Goal: Task Accomplishment & Management: Manage account settings

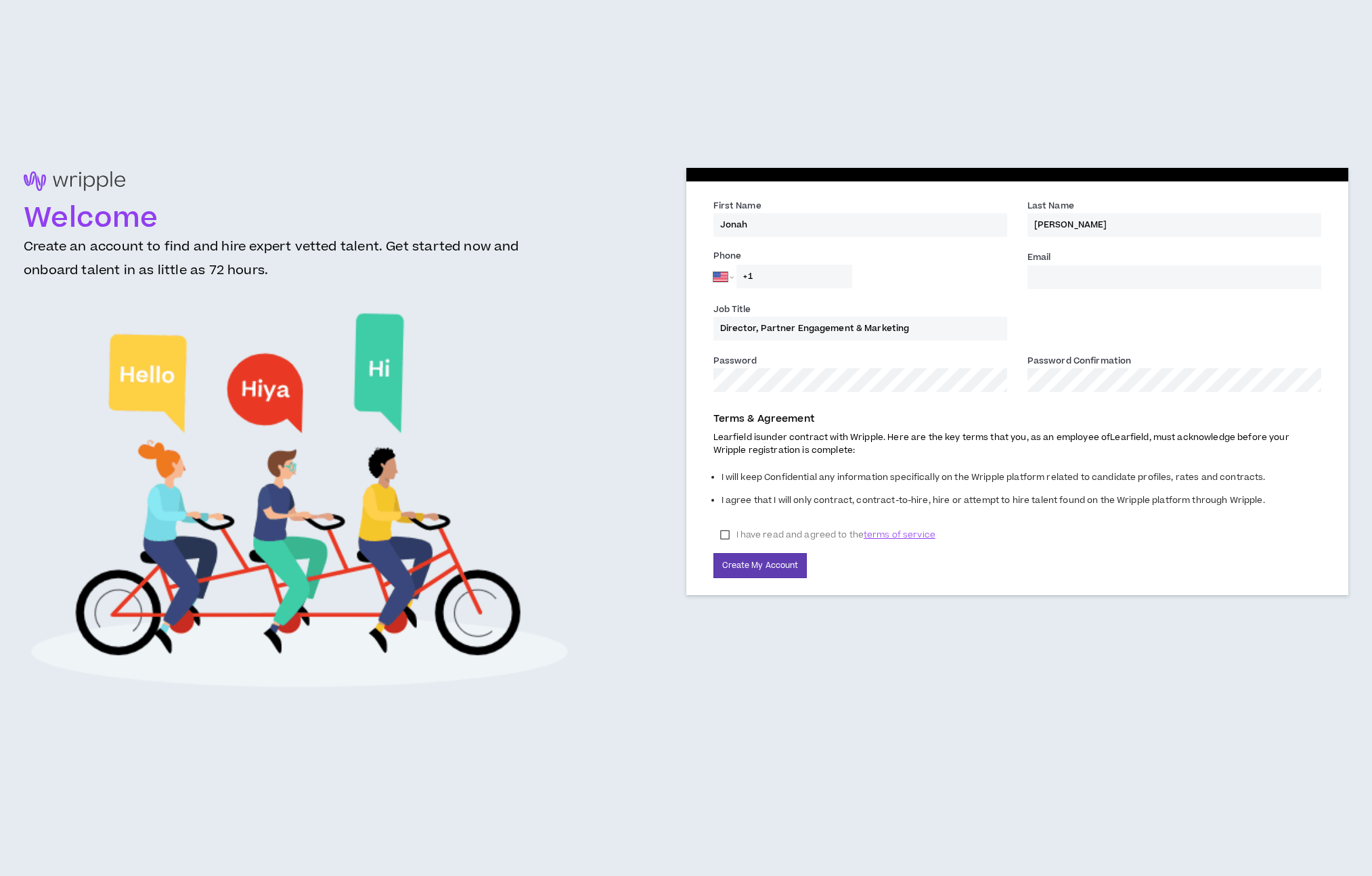
select select "US"
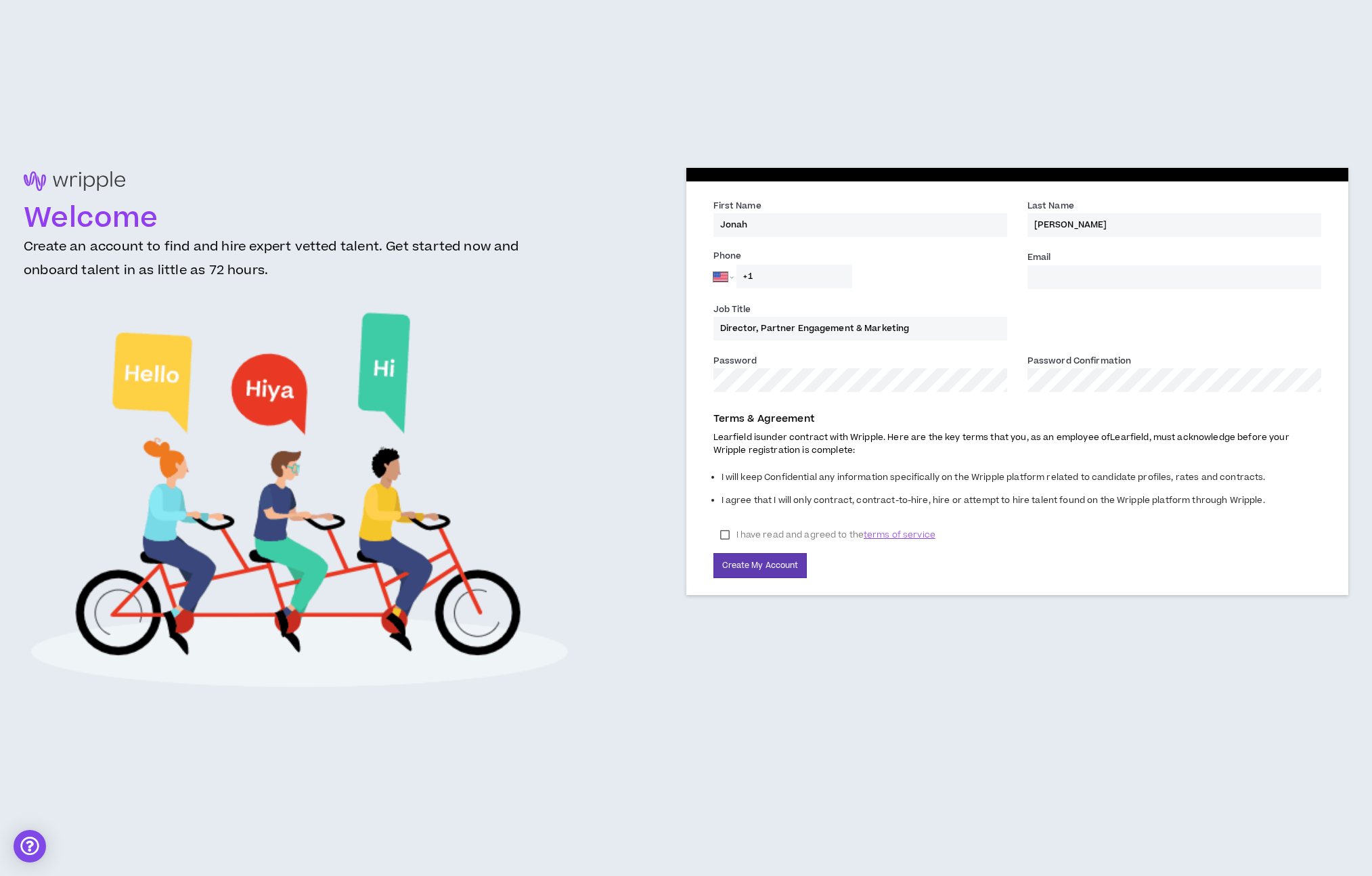
click at [1106, 270] on input "Email *" at bounding box center [1174, 277] width 294 height 24
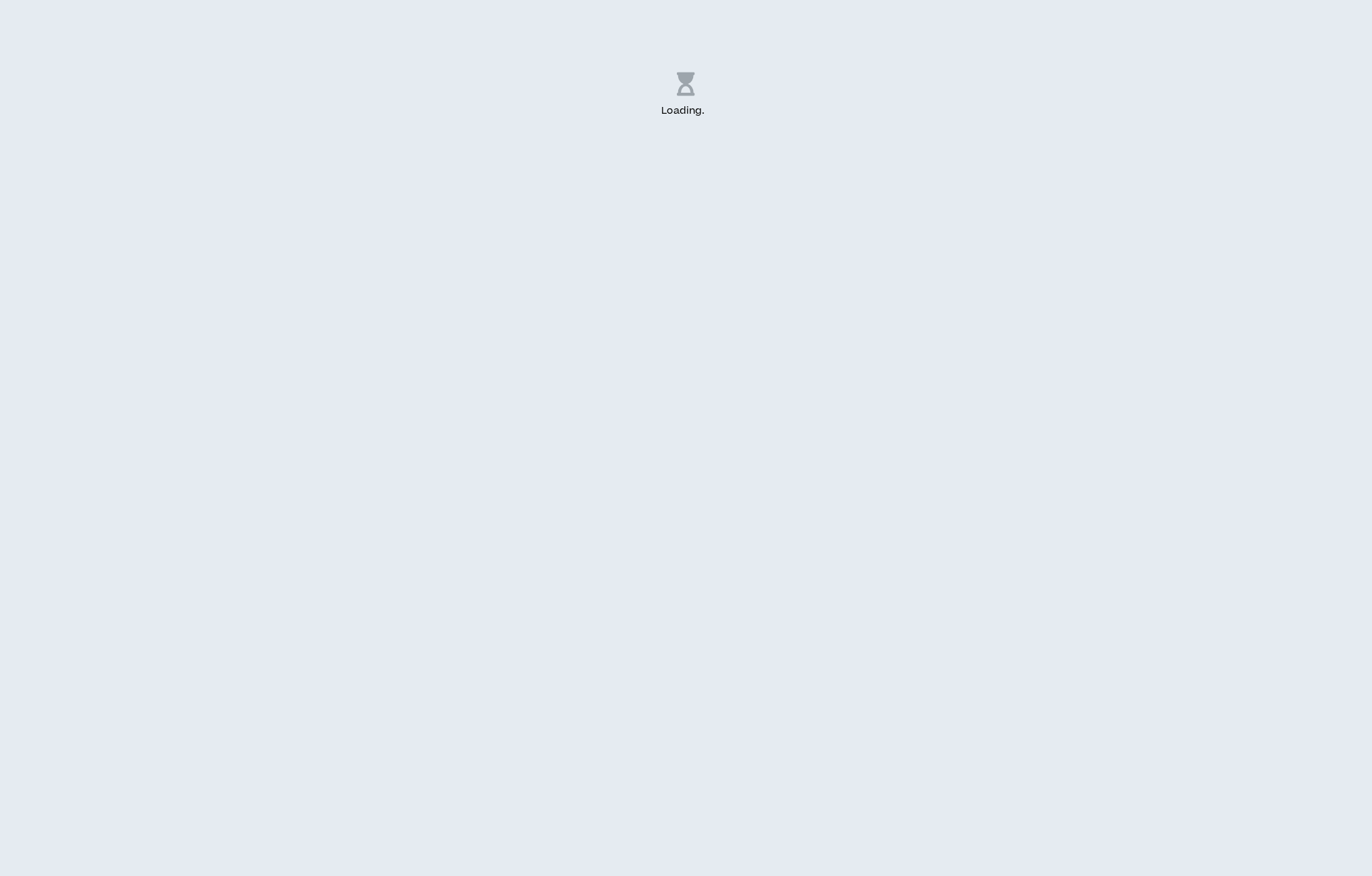
select select "US"
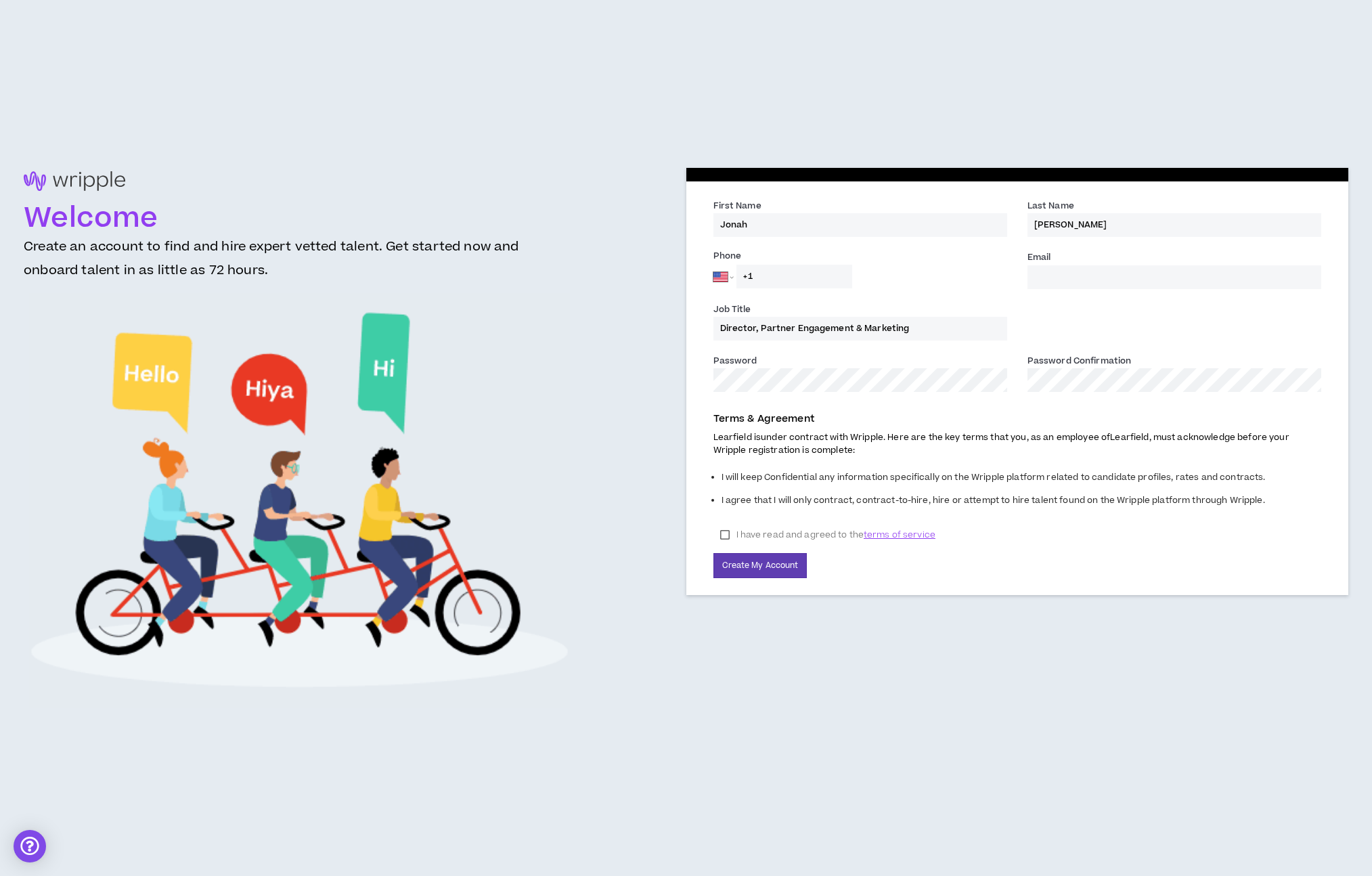
click at [1053, 282] on input "Email *" at bounding box center [1174, 277] width 294 height 24
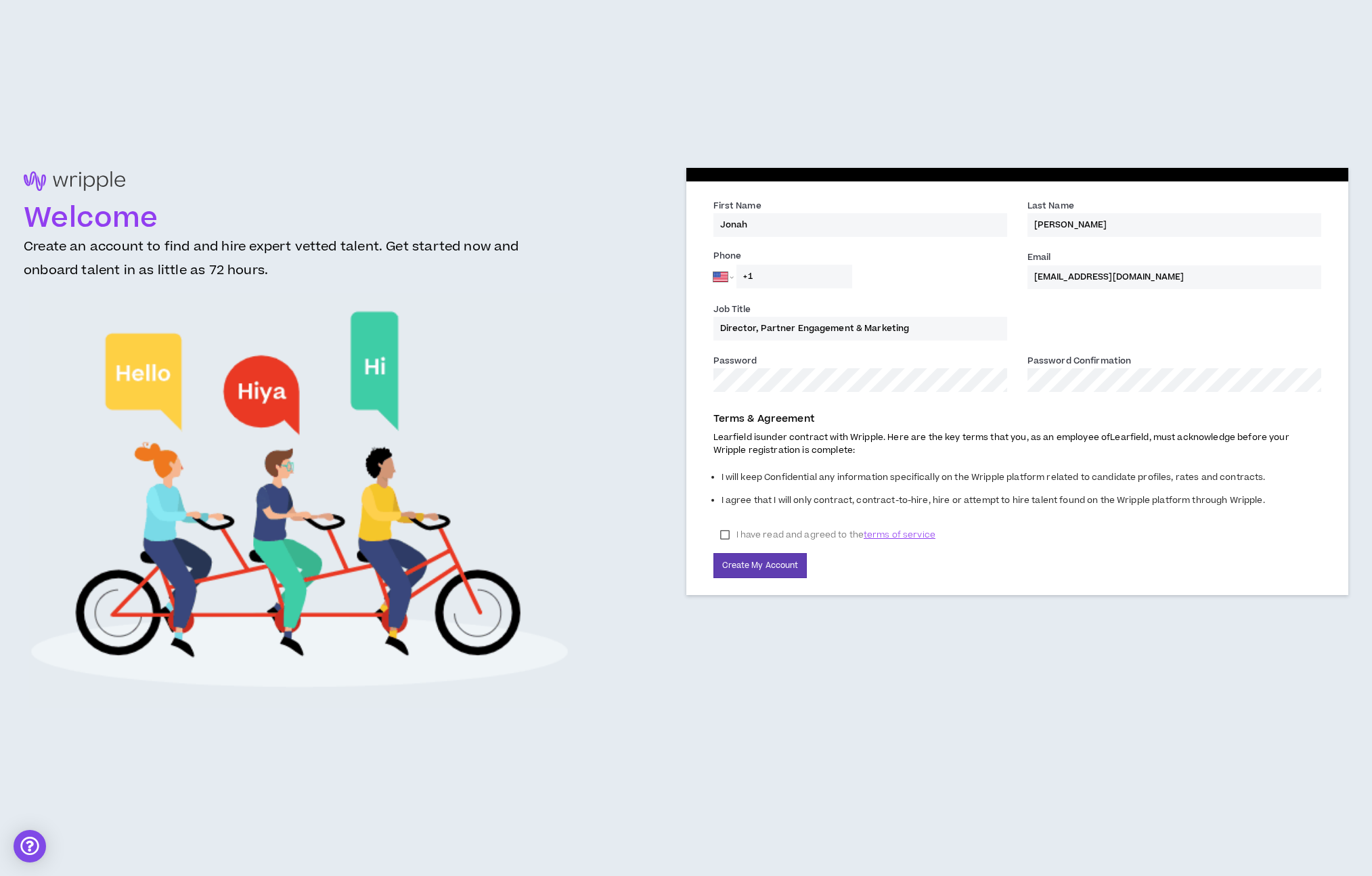
click at [1128, 322] on div "Job Title Director, Partner Engagement & Marketing" at bounding box center [1018, 327] width 629 height 51
click at [722, 530] on label "I have read and agreed to the terms of service" at bounding box center [828, 534] width 228 height 20
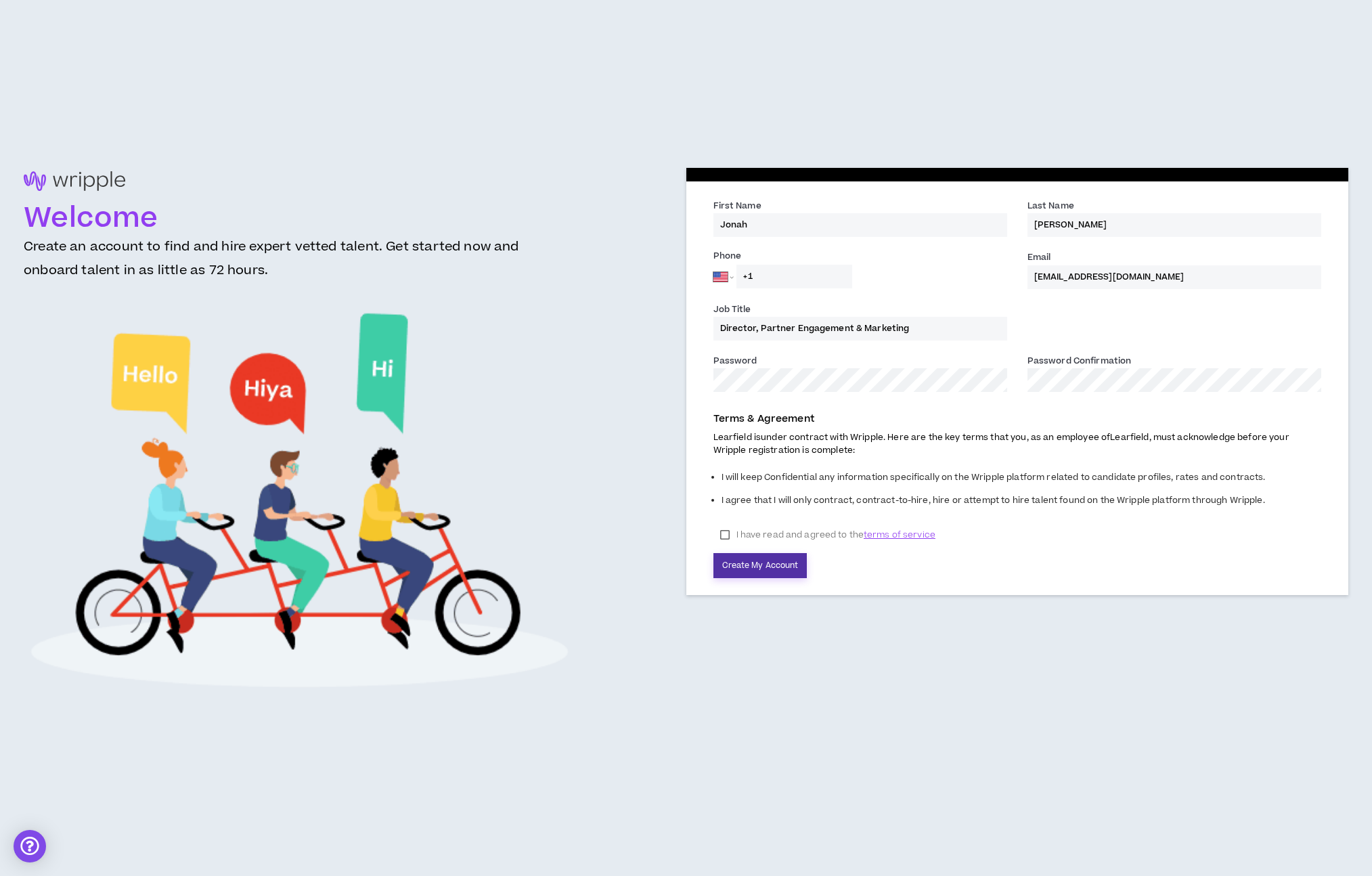
click at [746, 562] on button "Create My Account" at bounding box center [760, 566] width 94 height 25
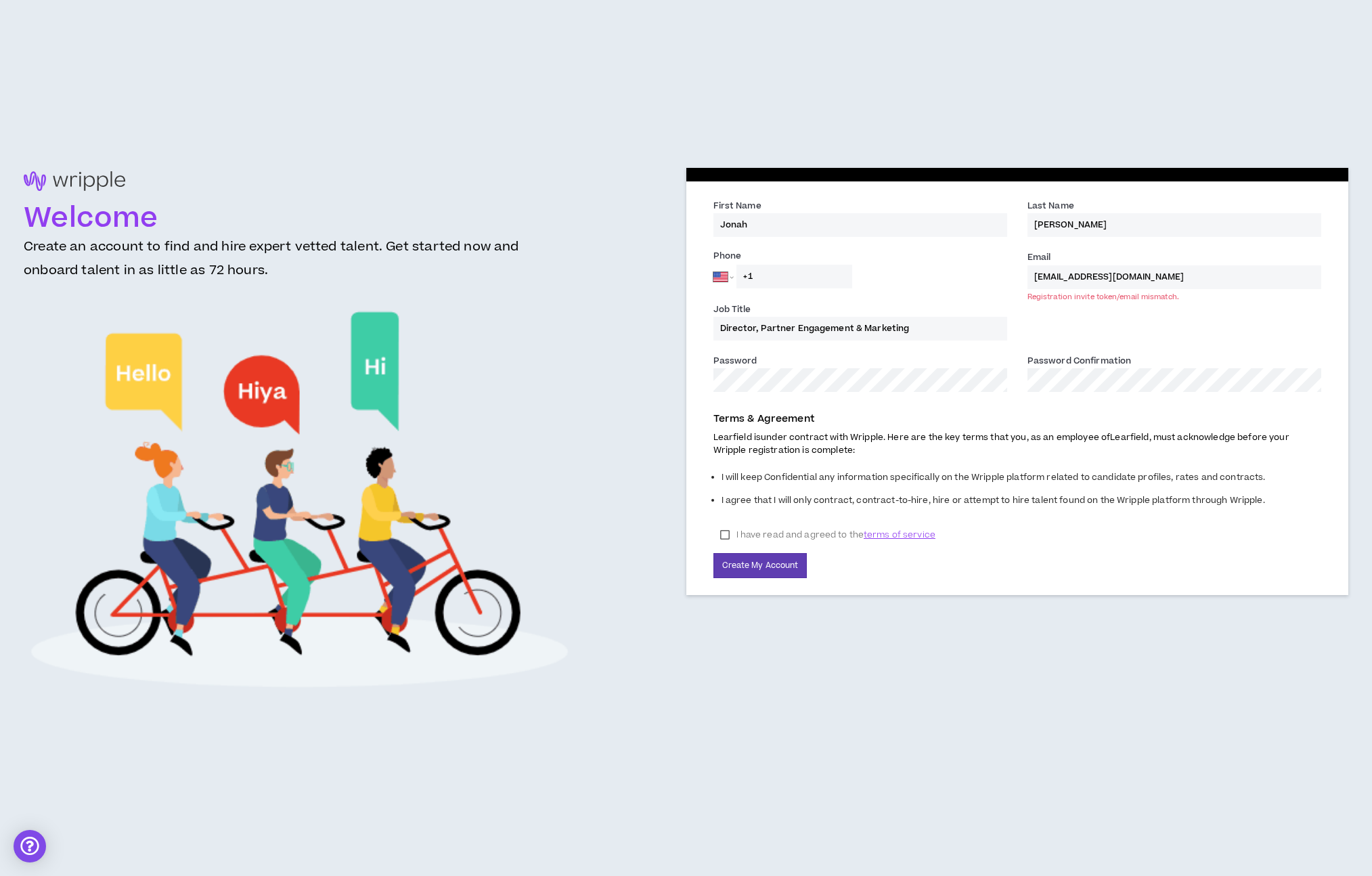
click at [1127, 276] on input "jonahrestuccio@gmail.com" at bounding box center [1174, 277] width 294 height 24
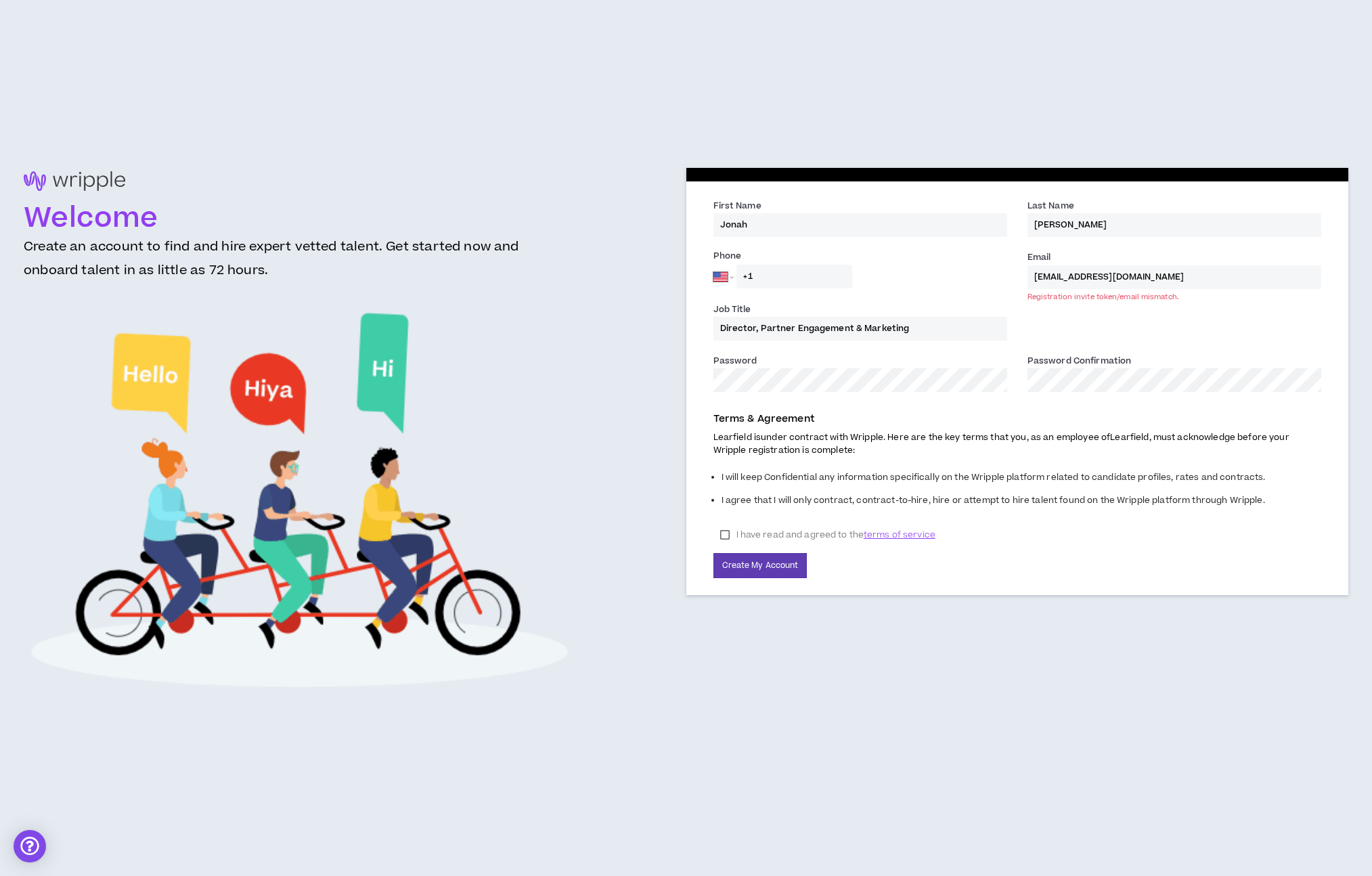
click at [1127, 276] on input "jonahrestuccio@gmail.com" at bounding box center [1174, 277] width 294 height 24
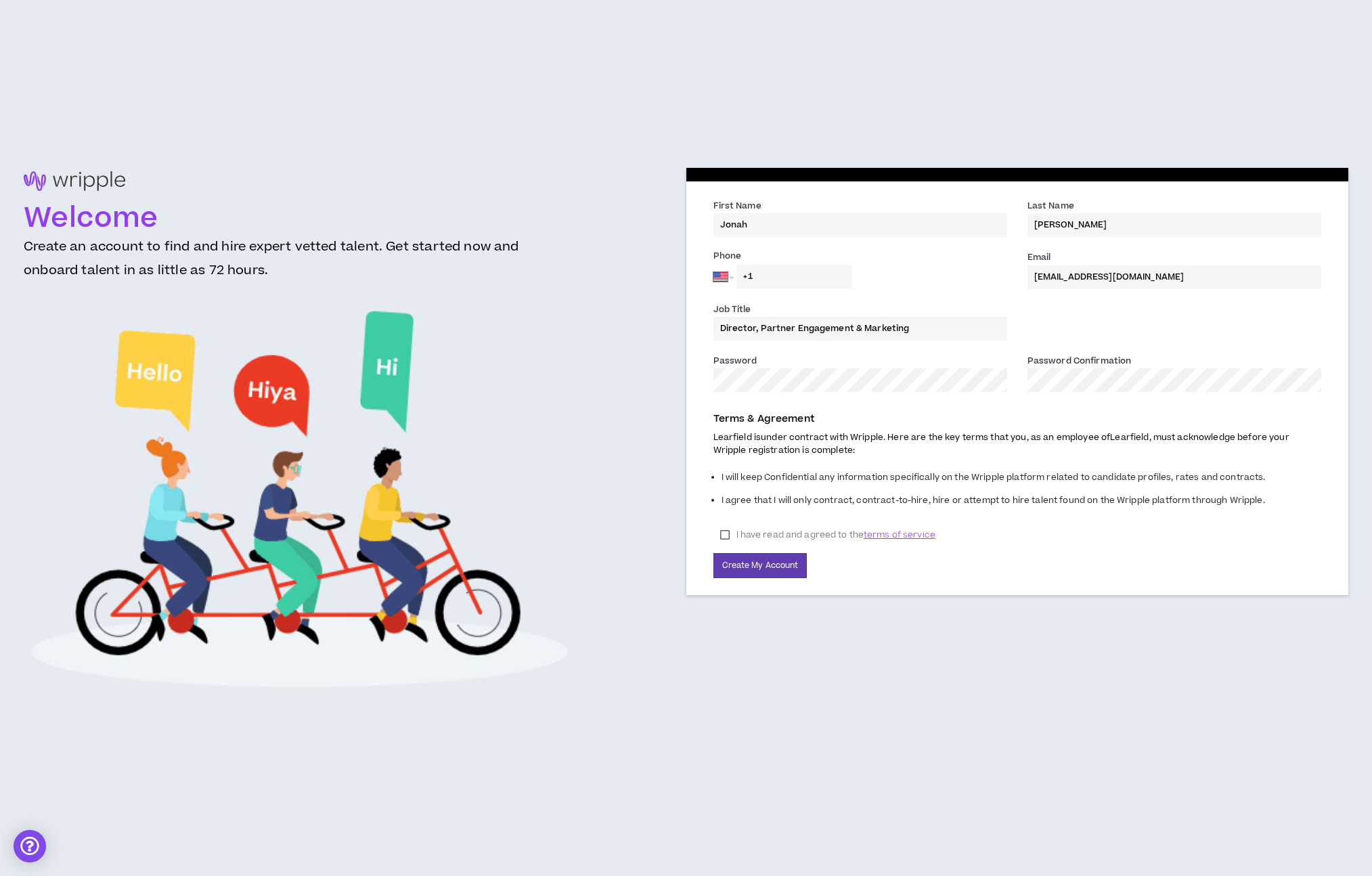
click at [1060, 278] on input "jonahrestuccio@l.com" at bounding box center [1174, 277] width 294 height 24
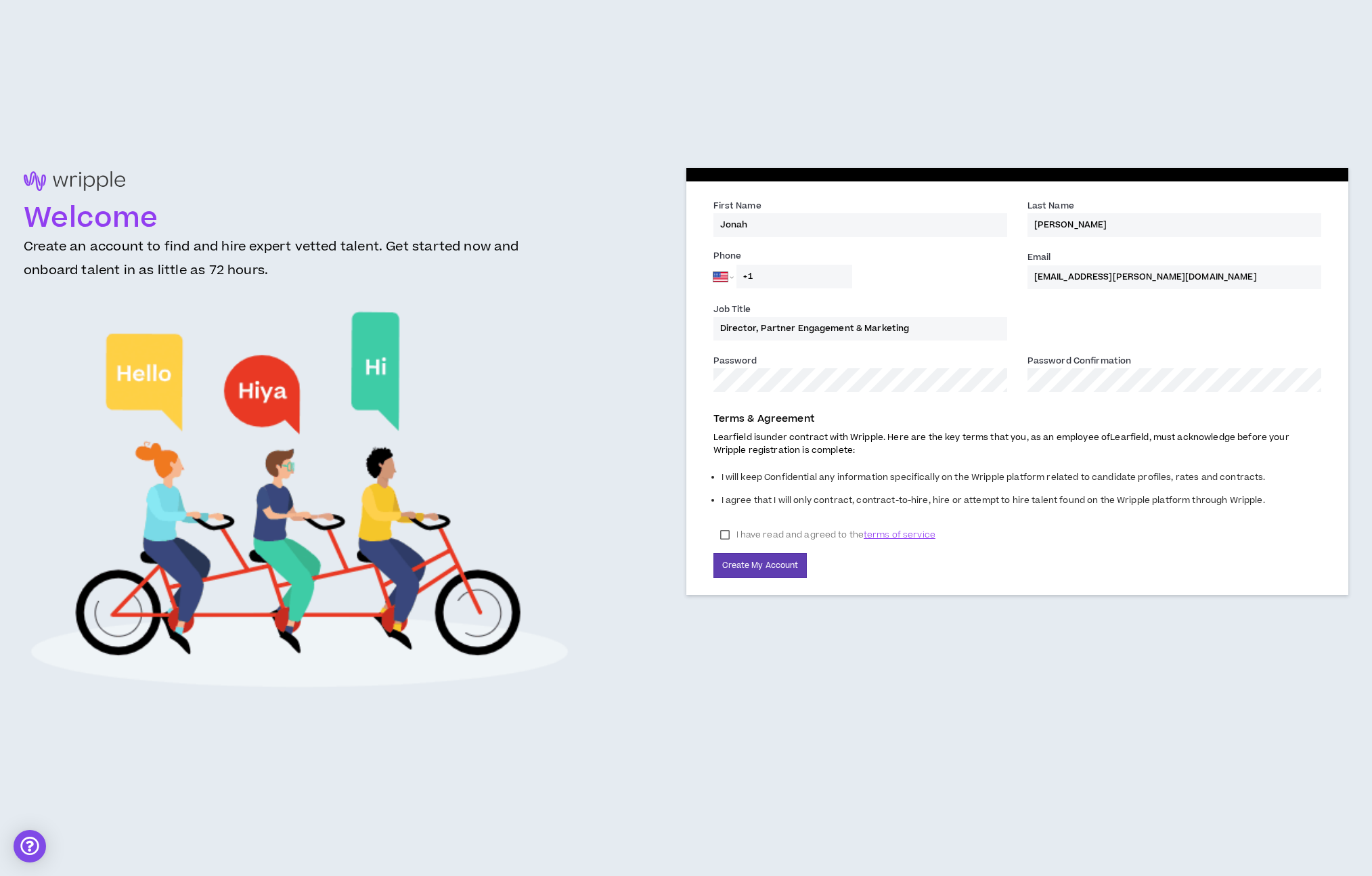
click at [1134, 275] on input "jonah.restuccio@l.com" at bounding box center [1174, 277] width 294 height 24
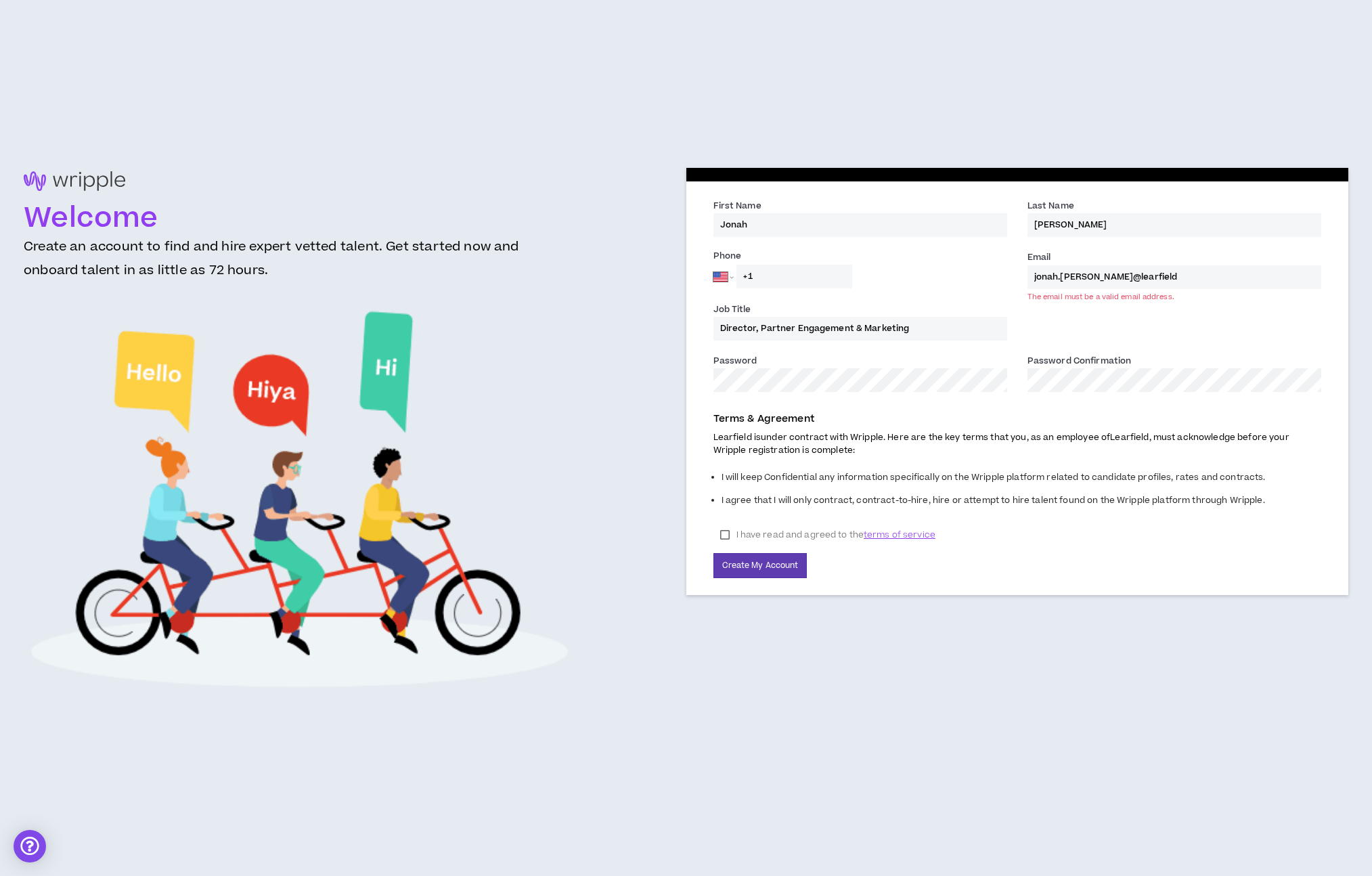
type input "jonah.restuccio@learfield.com"
click at [1143, 335] on div "Job Title Director, Partner Engagement & Marketing" at bounding box center [1018, 327] width 629 height 51
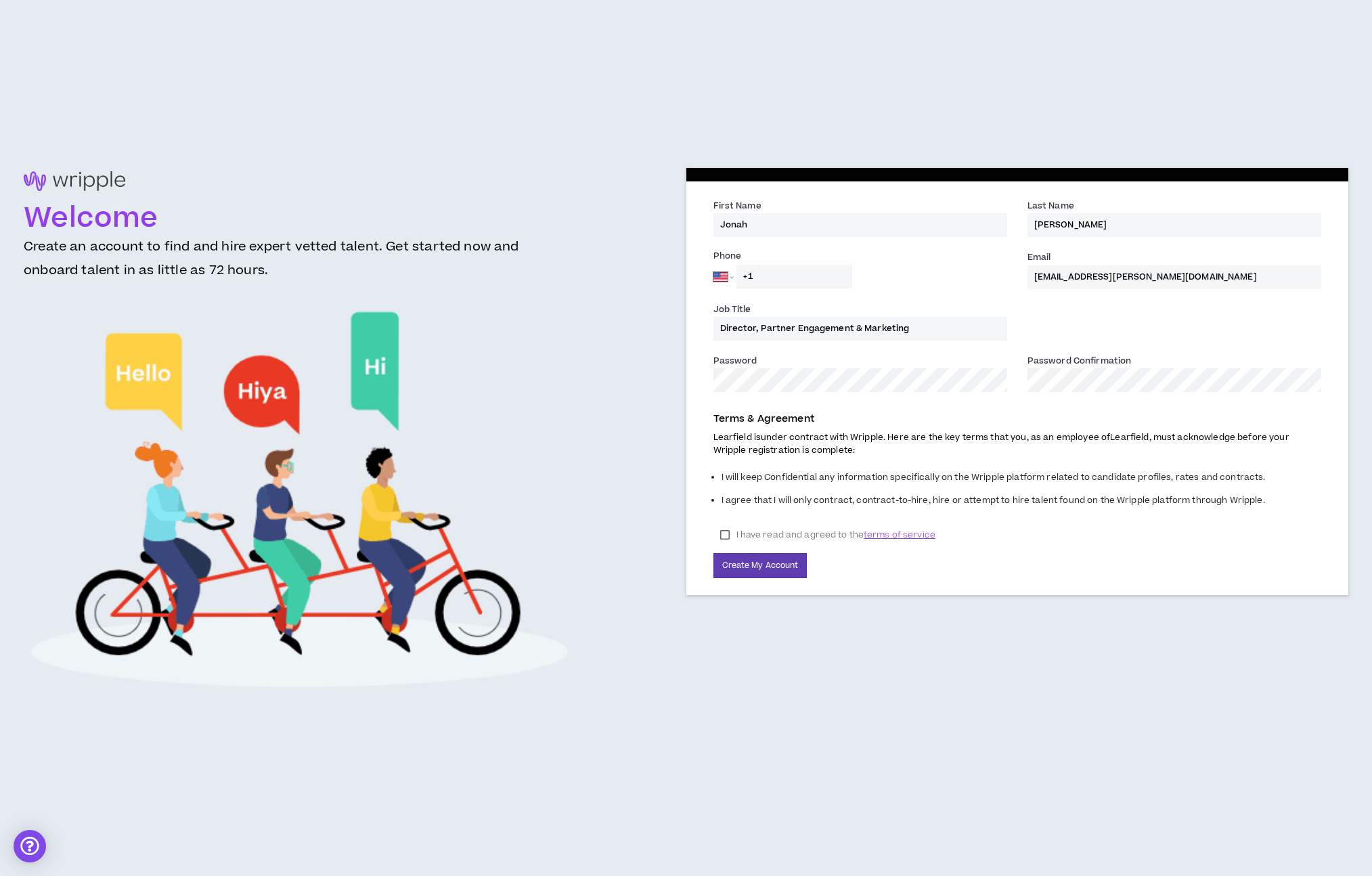
click at [798, 277] on input "+1" at bounding box center [794, 277] width 116 height 24
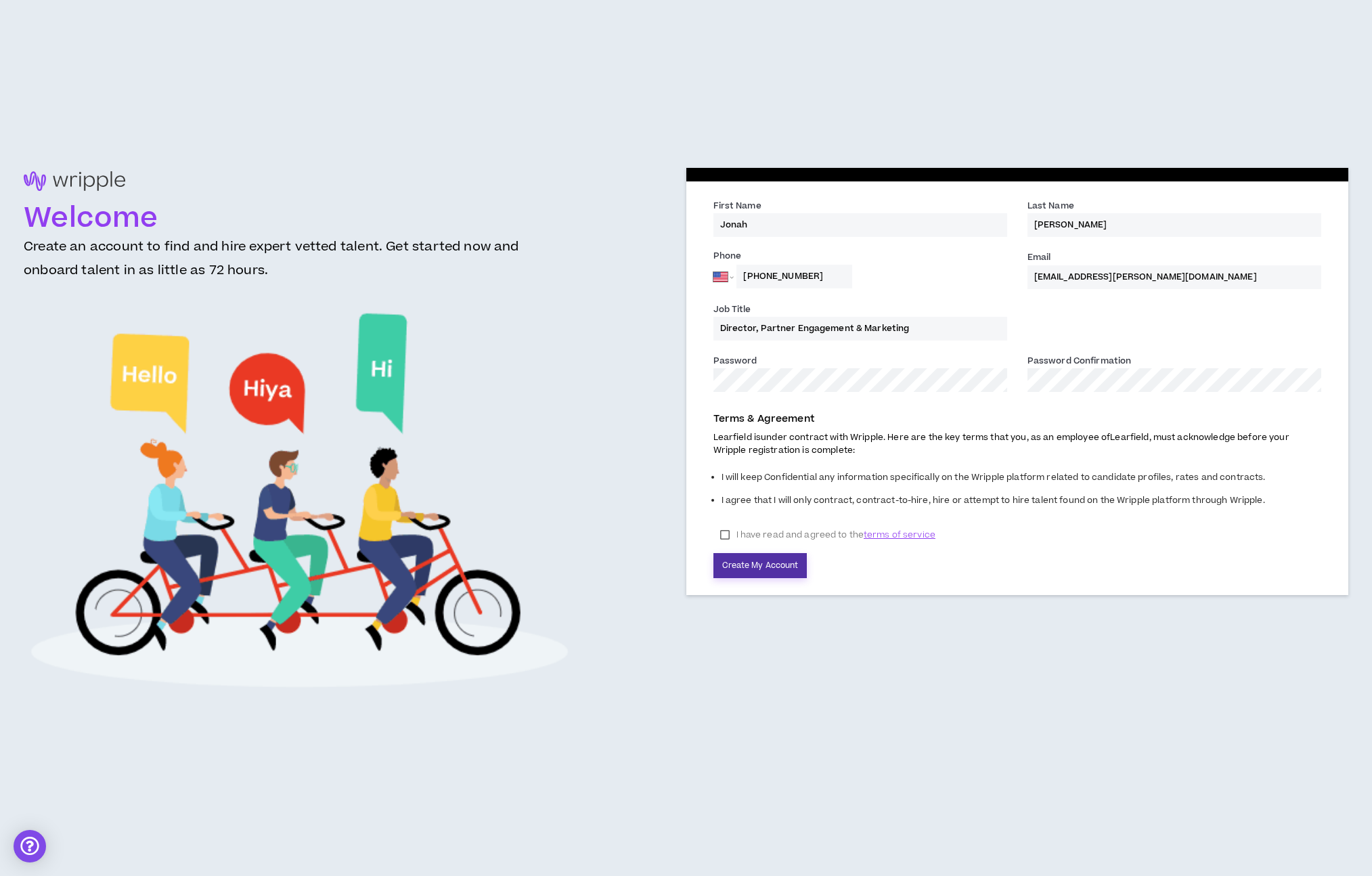
type input "+1 315 532 8035"
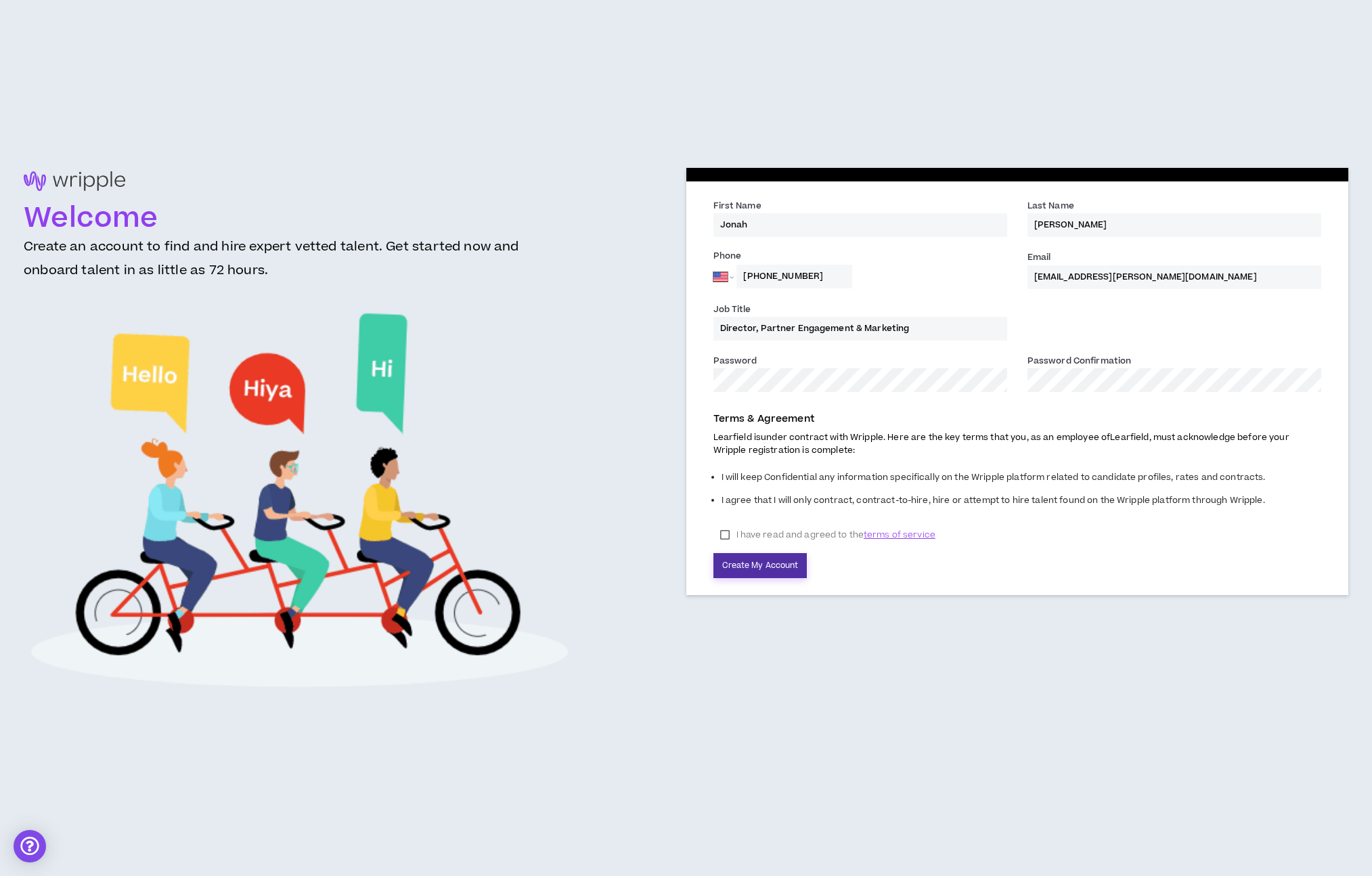
click at [764, 560] on button "Create My Account" at bounding box center [760, 566] width 94 height 25
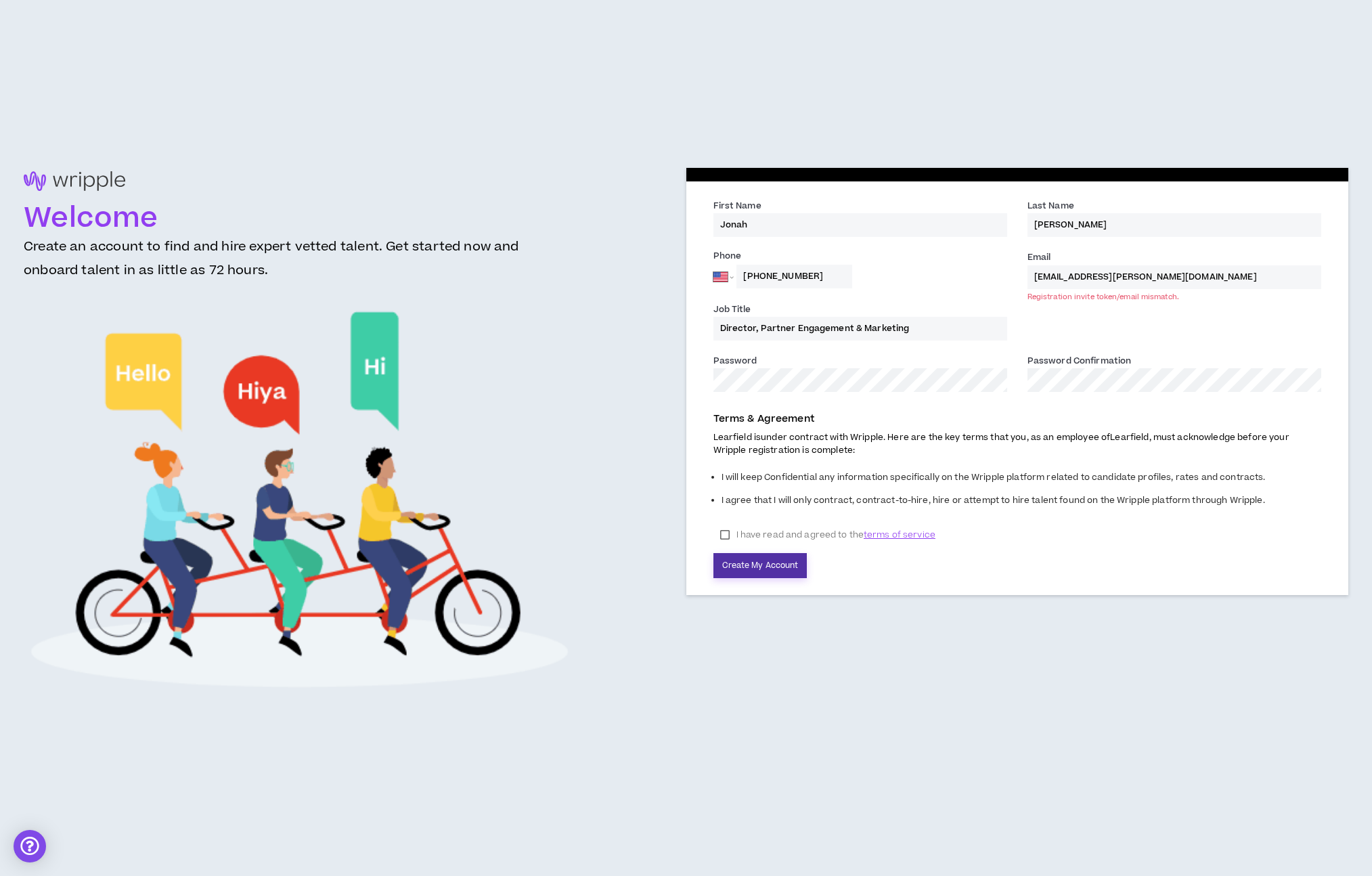
click at [766, 570] on button "Create My Account" at bounding box center [760, 566] width 94 height 25
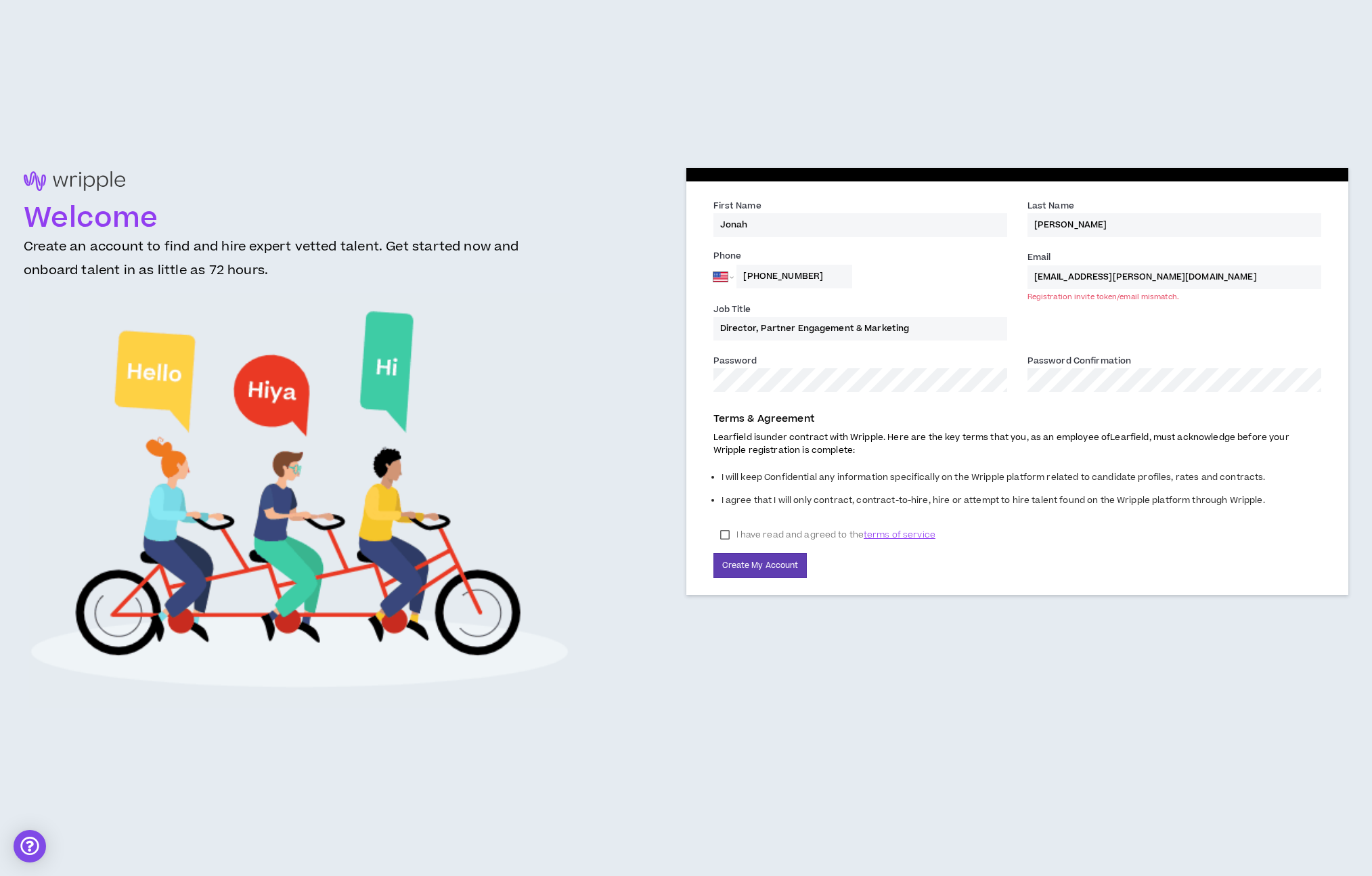
click at [810, 622] on div "First Name * Jonah Last Name * Restuccio Phone Afghanistan Åland Islands Albani…" at bounding box center [1017, 438] width 662 height 540
click at [1133, 270] on input "jonah.restuccio@learfield.com" at bounding box center [1174, 277] width 294 height 24
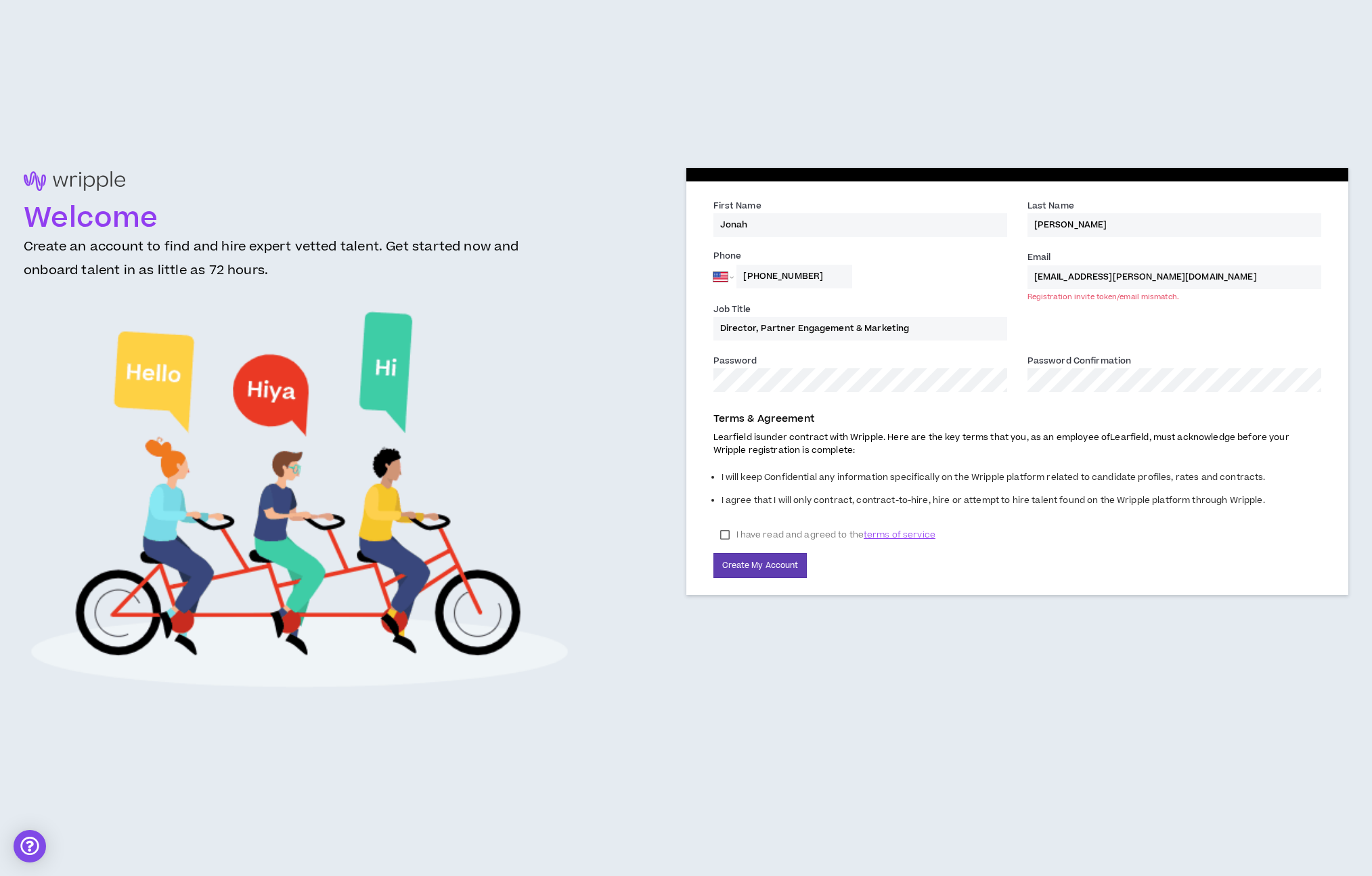
click at [1121, 274] on input "jonah.restuccio@learfield.com" at bounding box center [1174, 277] width 294 height 24
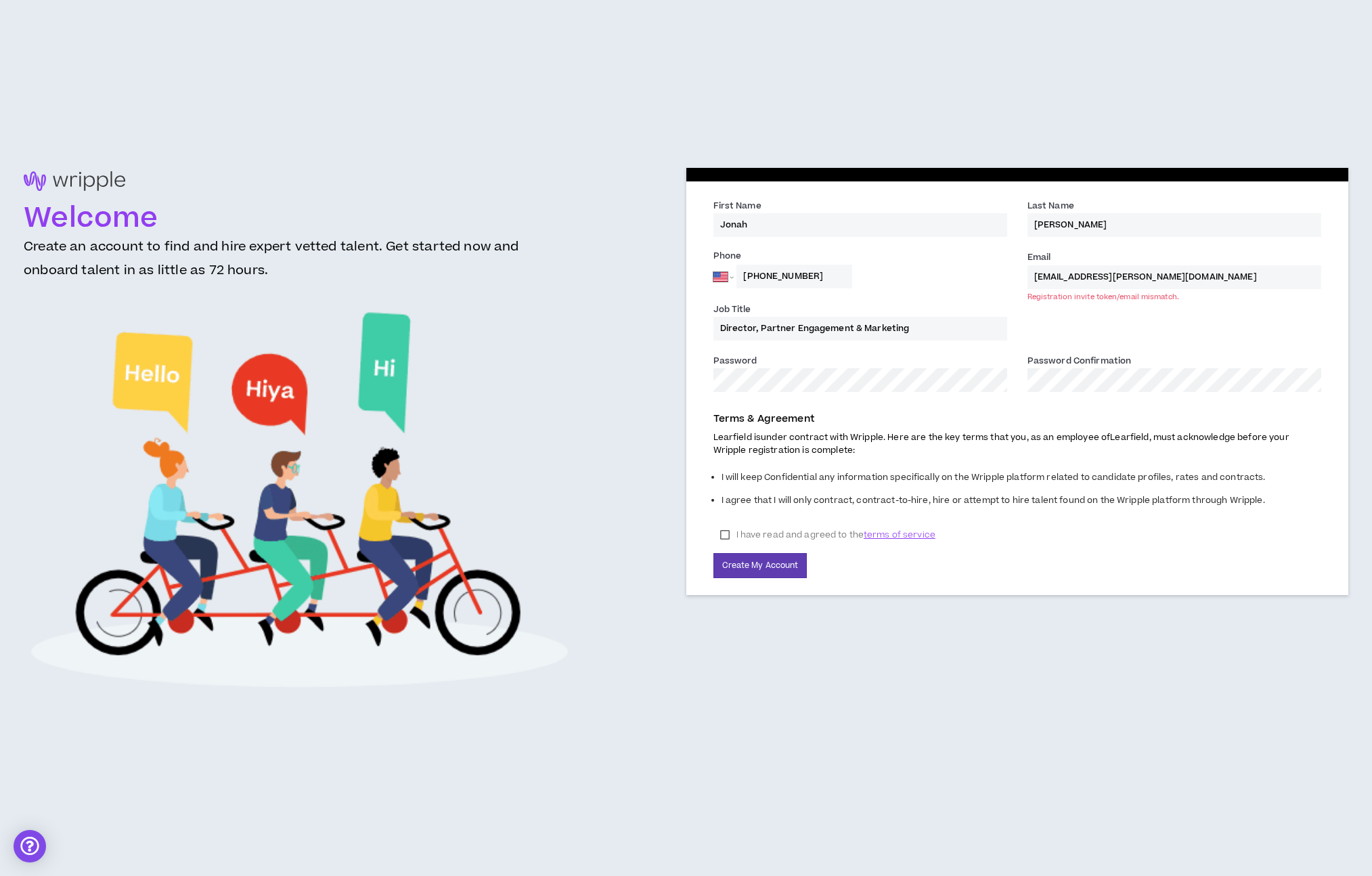
click at [1121, 274] on input "jonah.restuccio@learfield.com" at bounding box center [1174, 277] width 294 height 24
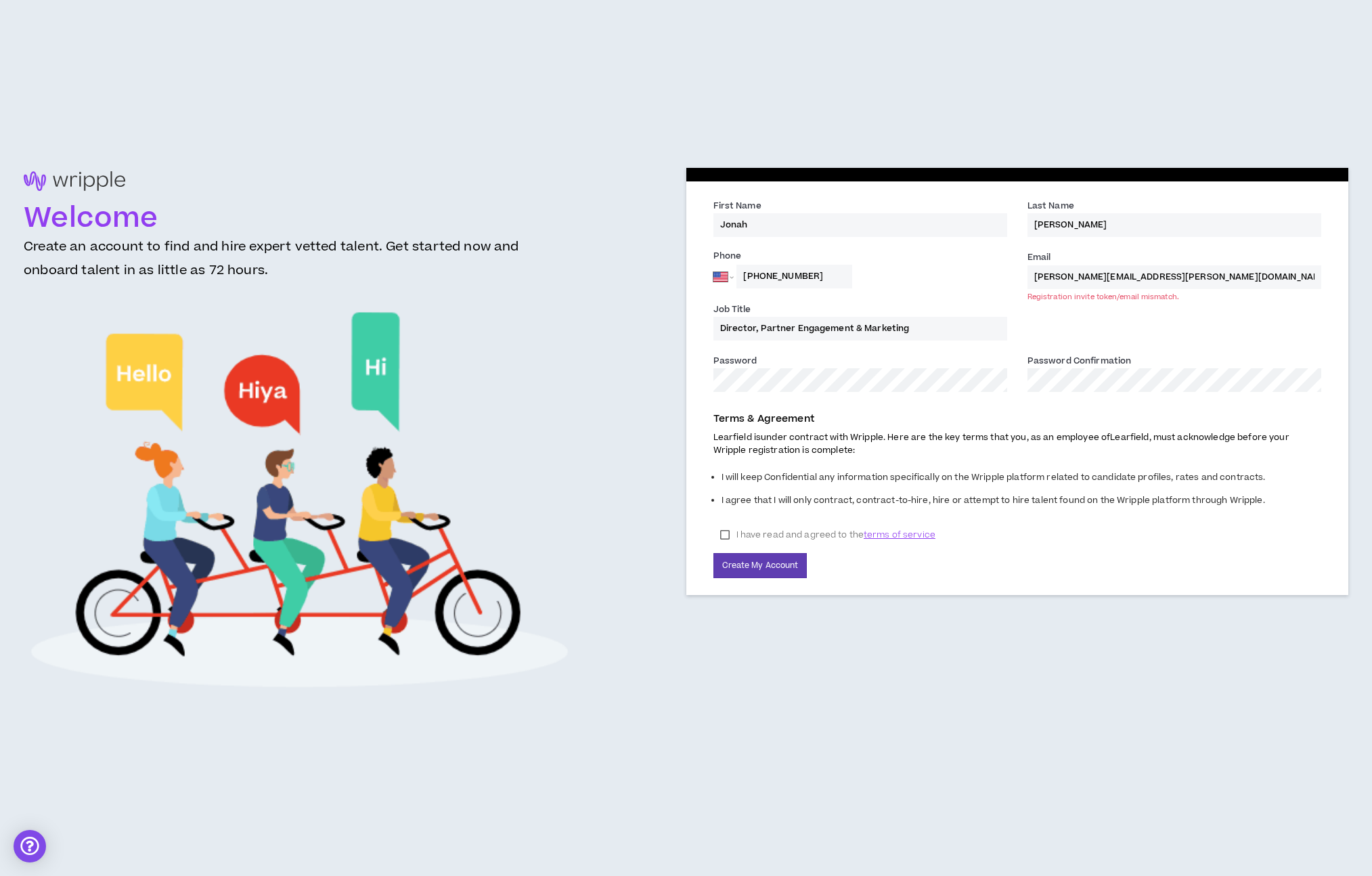
type input "jonah.restuccio@sidearmsports.com"
click at [713, 553] on button "Create My Account" at bounding box center [760, 566] width 94 height 25
click at [764, 564] on button "Create My Account" at bounding box center [760, 566] width 94 height 25
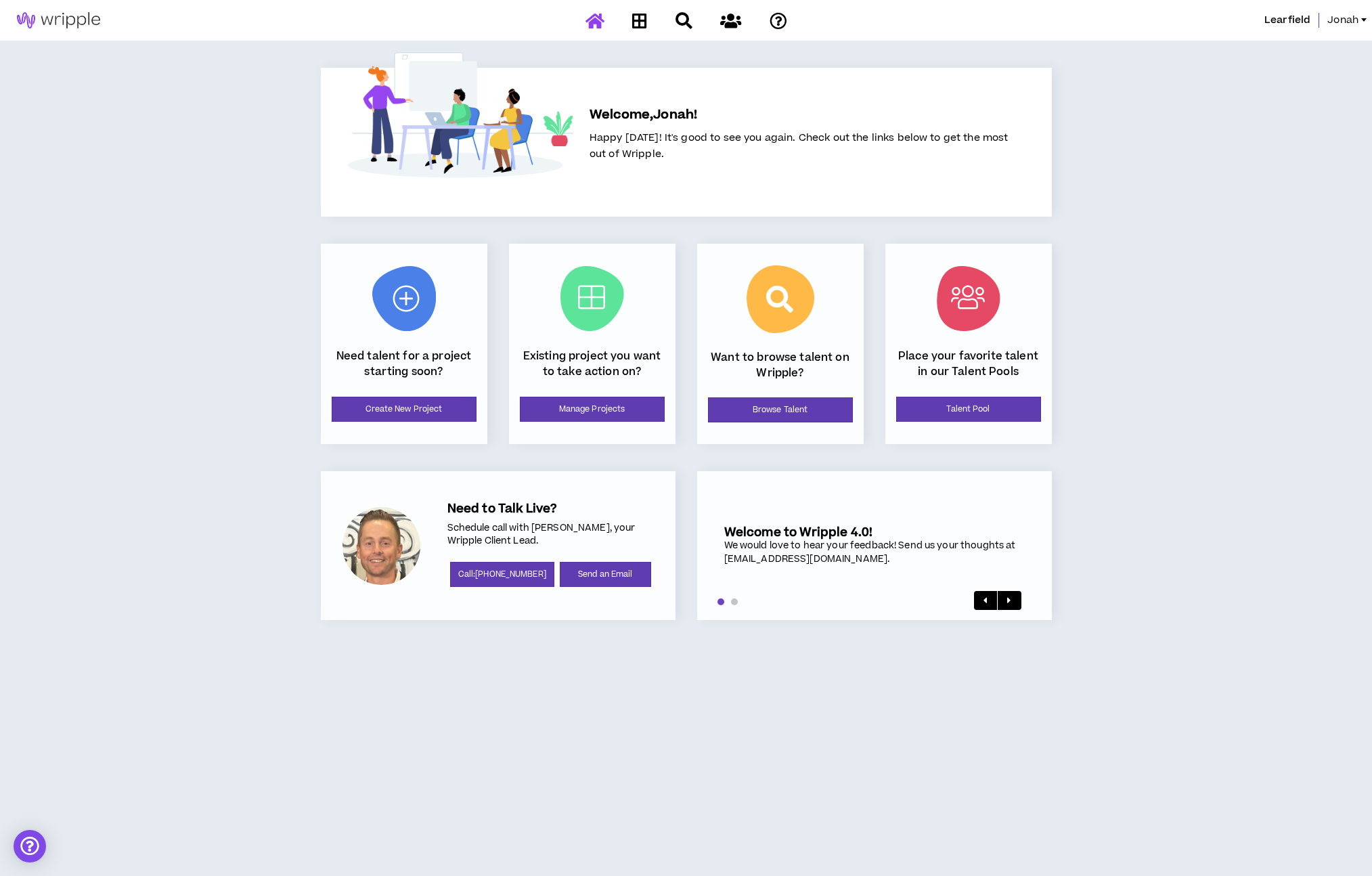
click at [1350, 24] on span "Jonah" at bounding box center [1342, 20] width 31 height 15
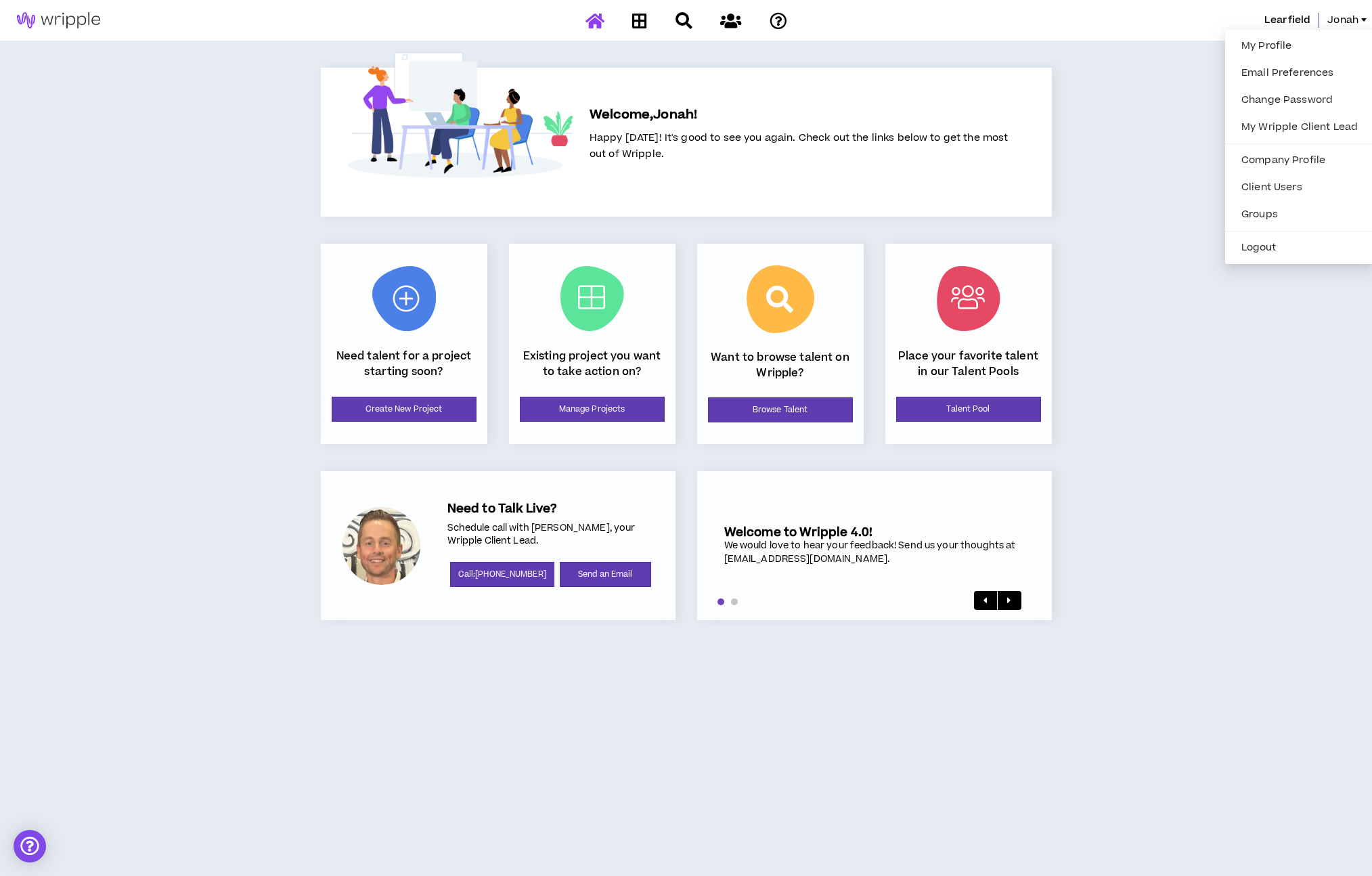
click at [1092, 121] on div "Learfield Jonah Welcome, Jonah ! Happy Wednesday! It's good to see you again. C…" at bounding box center [686, 438] width 1372 height 876
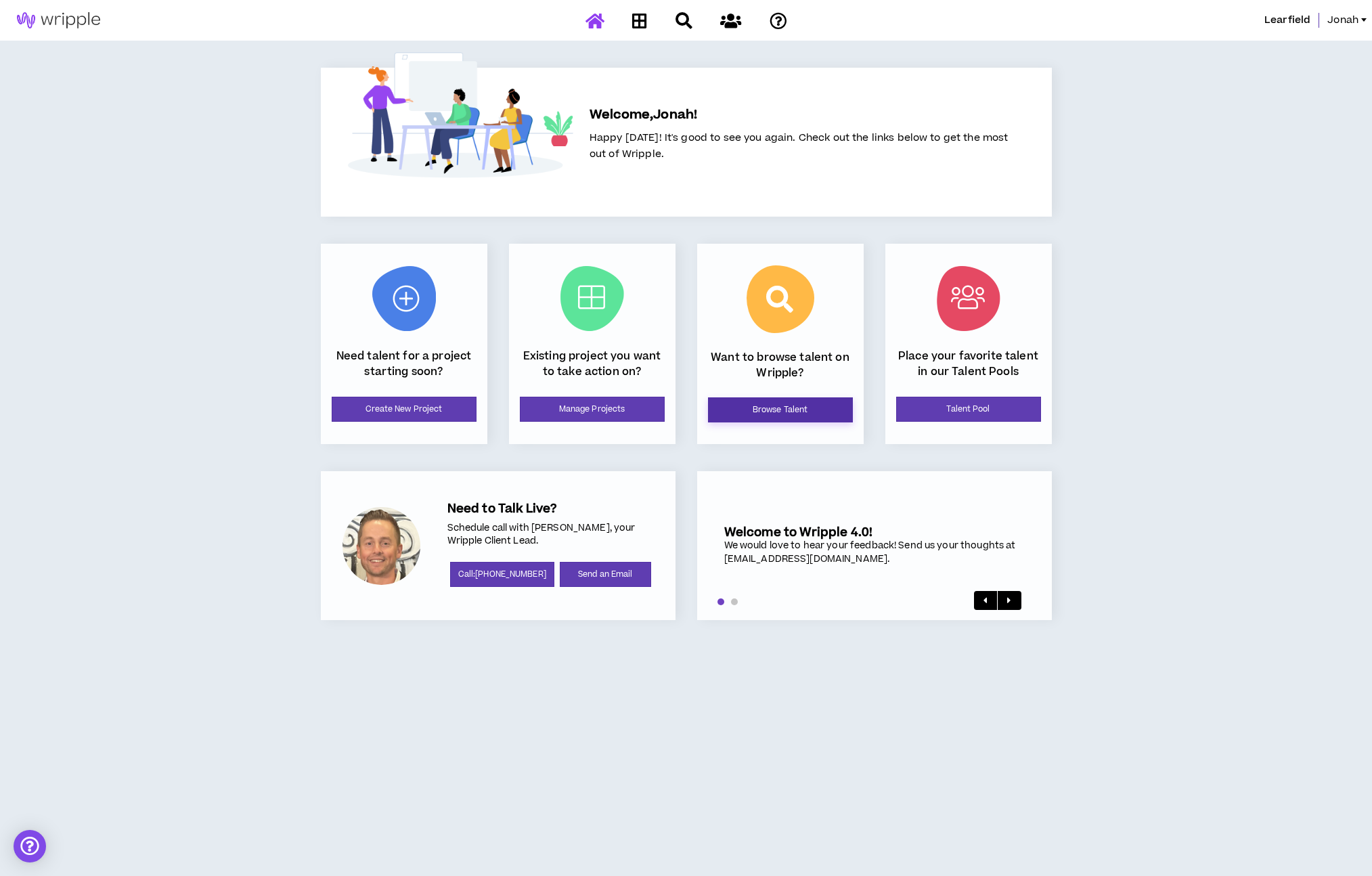
click at [757, 408] on link "Browse Talent" at bounding box center [779, 410] width 145 height 25
click at [600, 414] on link "Manage Projects" at bounding box center [592, 409] width 145 height 25
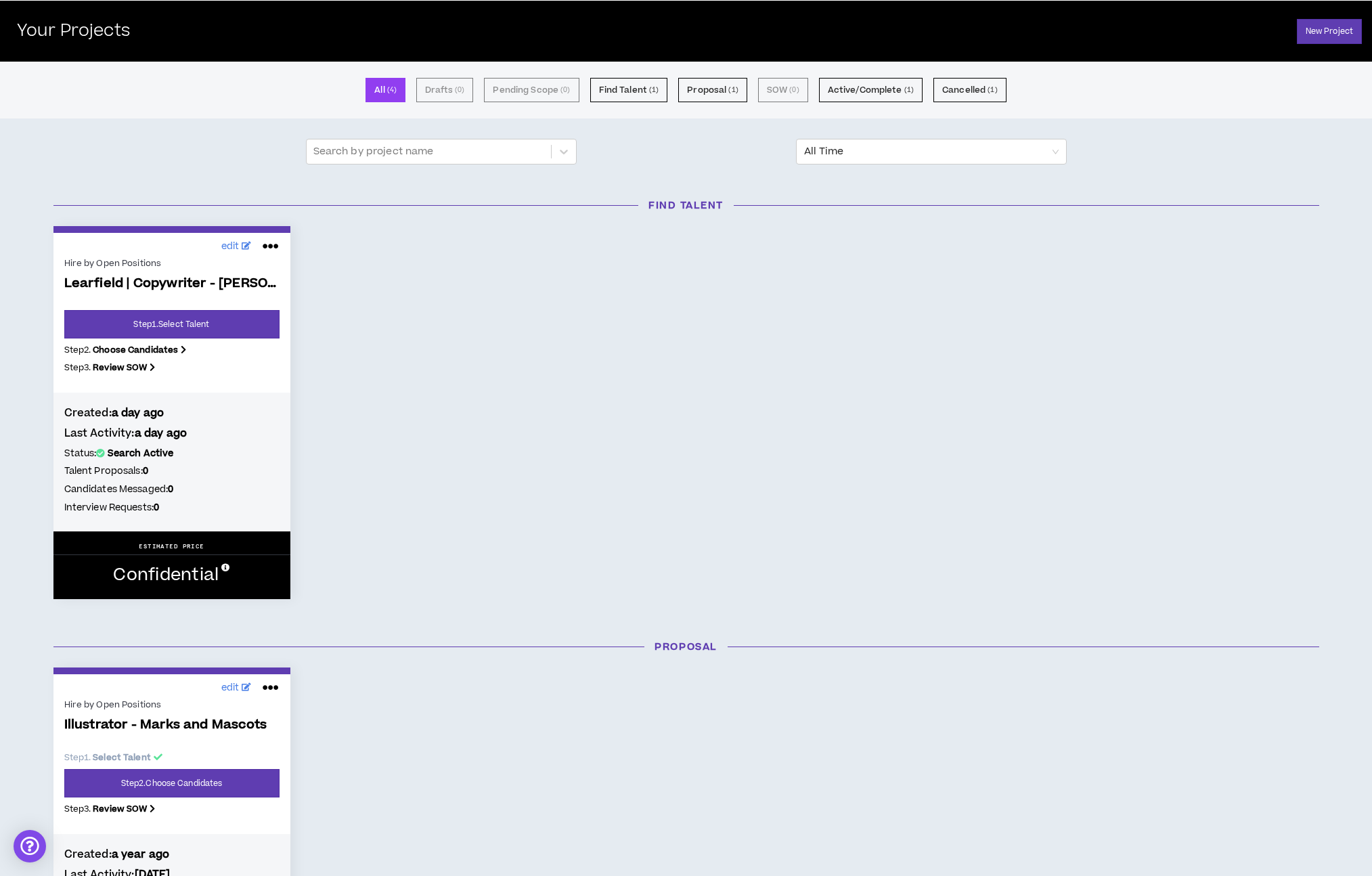
scroll to position [47, 0]
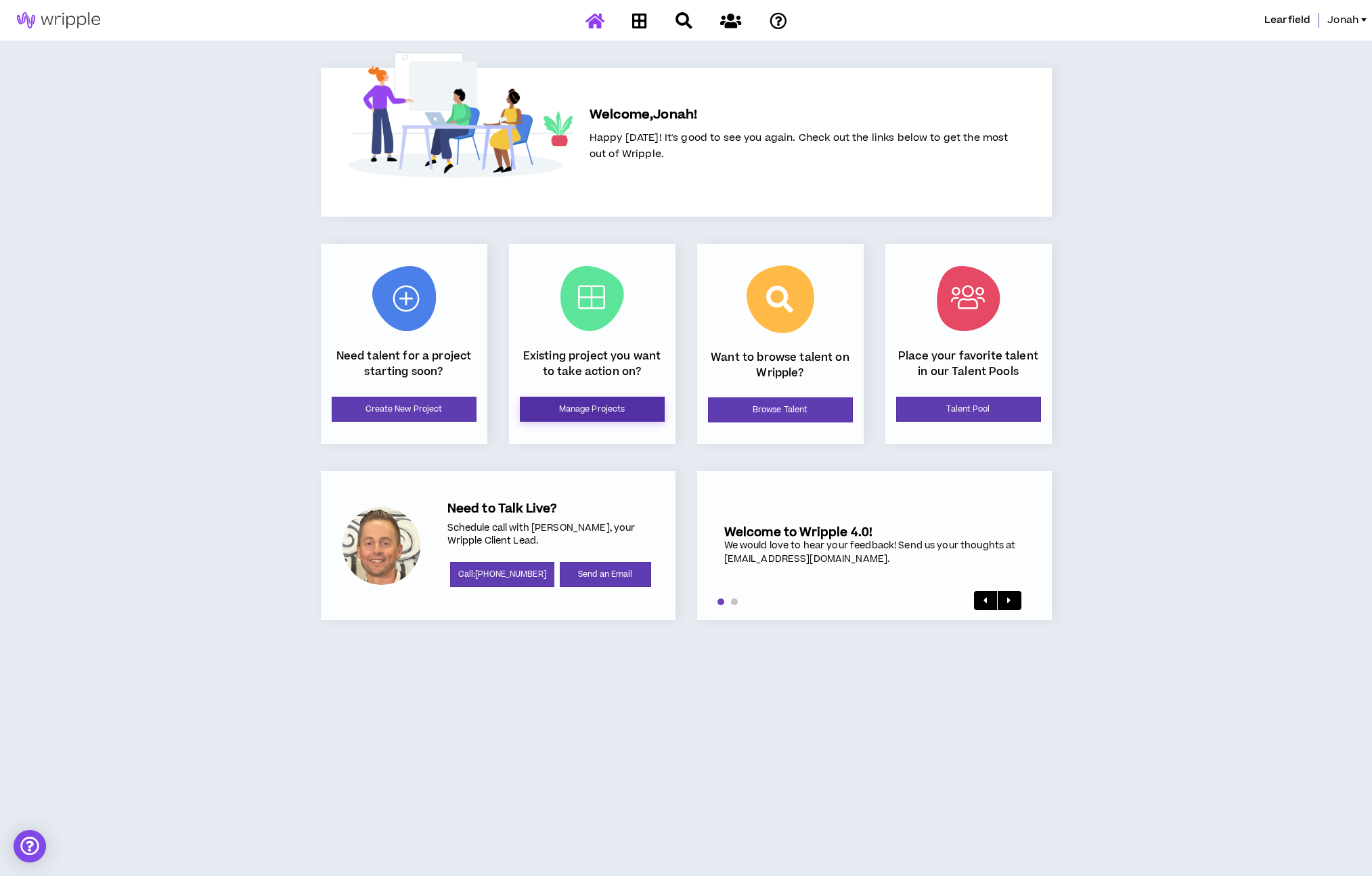
click at [573, 415] on link "Manage Projects" at bounding box center [592, 409] width 145 height 25
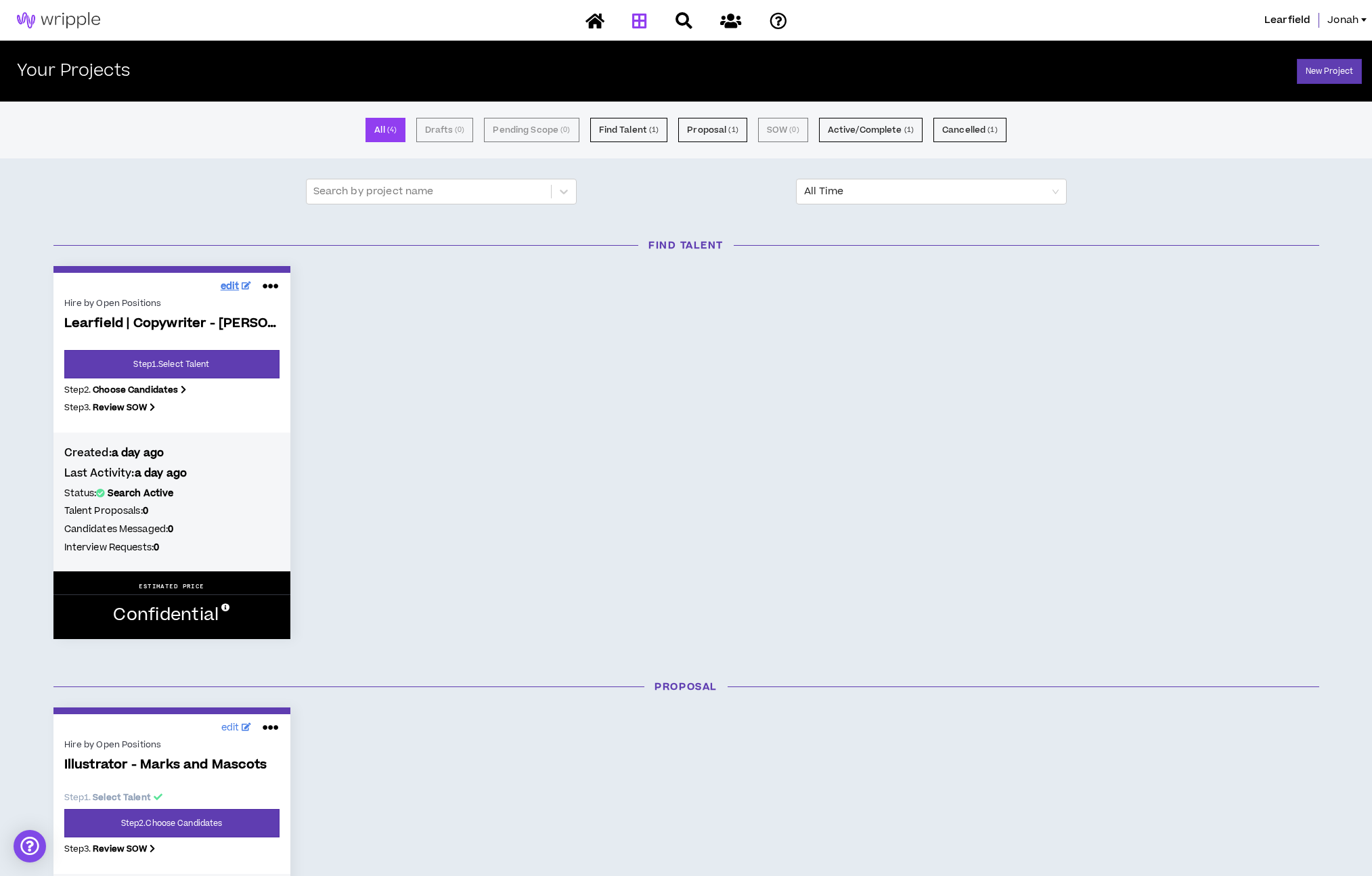
click at [234, 289] on span "edit" at bounding box center [230, 286] width 19 height 14
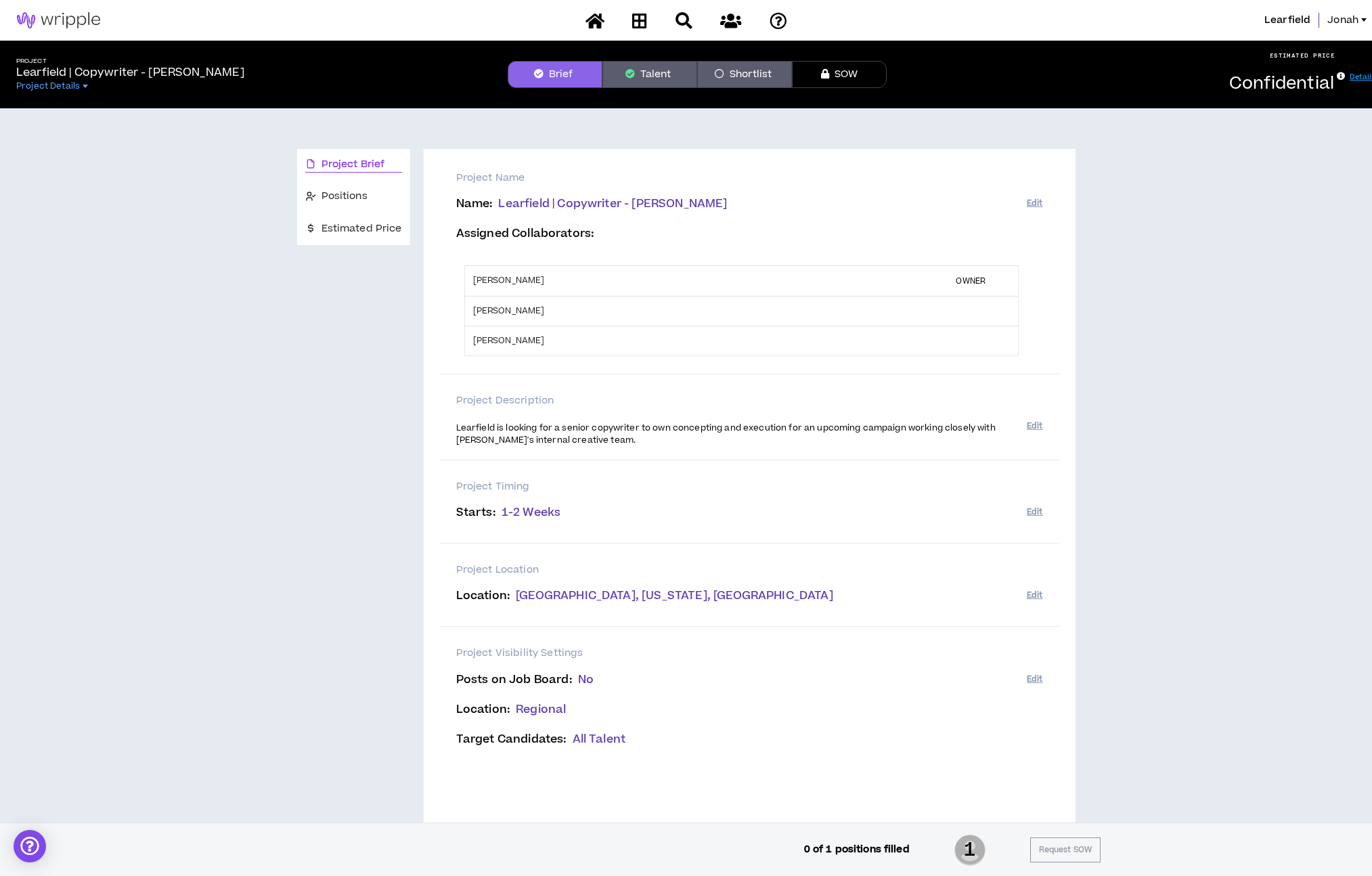
click at [658, 202] on span "Learfield | Copywriter - Nicole A." at bounding box center [613, 204] width 228 height 16
click at [650, 208] on span "Learfield | Copywriter - Nicole A." at bounding box center [613, 204] width 228 height 16
click at [1033, 203] on button "Edit" at bounding box center [1034, 203] width 16 height 22
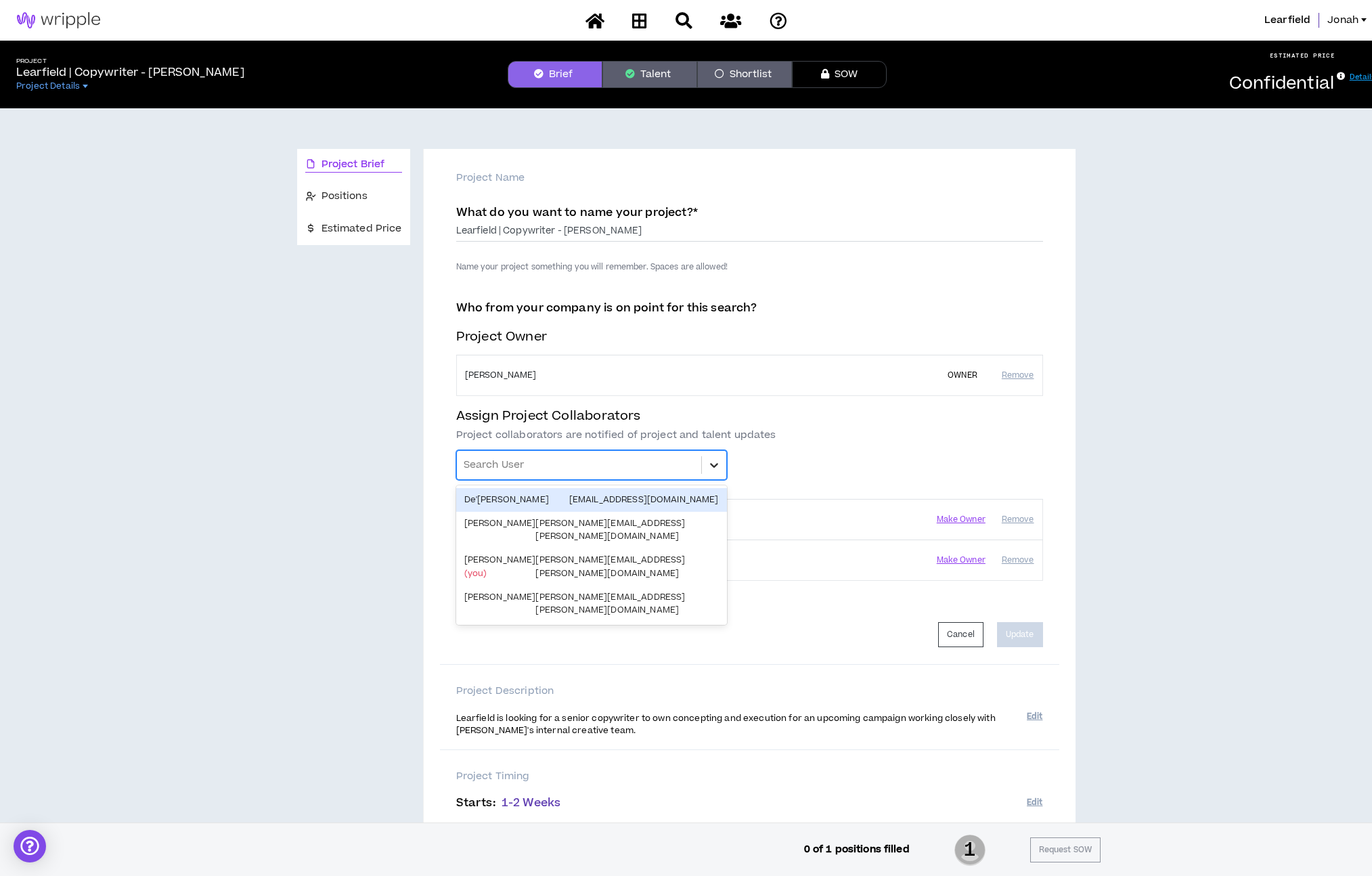
click at [723, 464] on div at bounding box center [713, 464] width 24 height 24
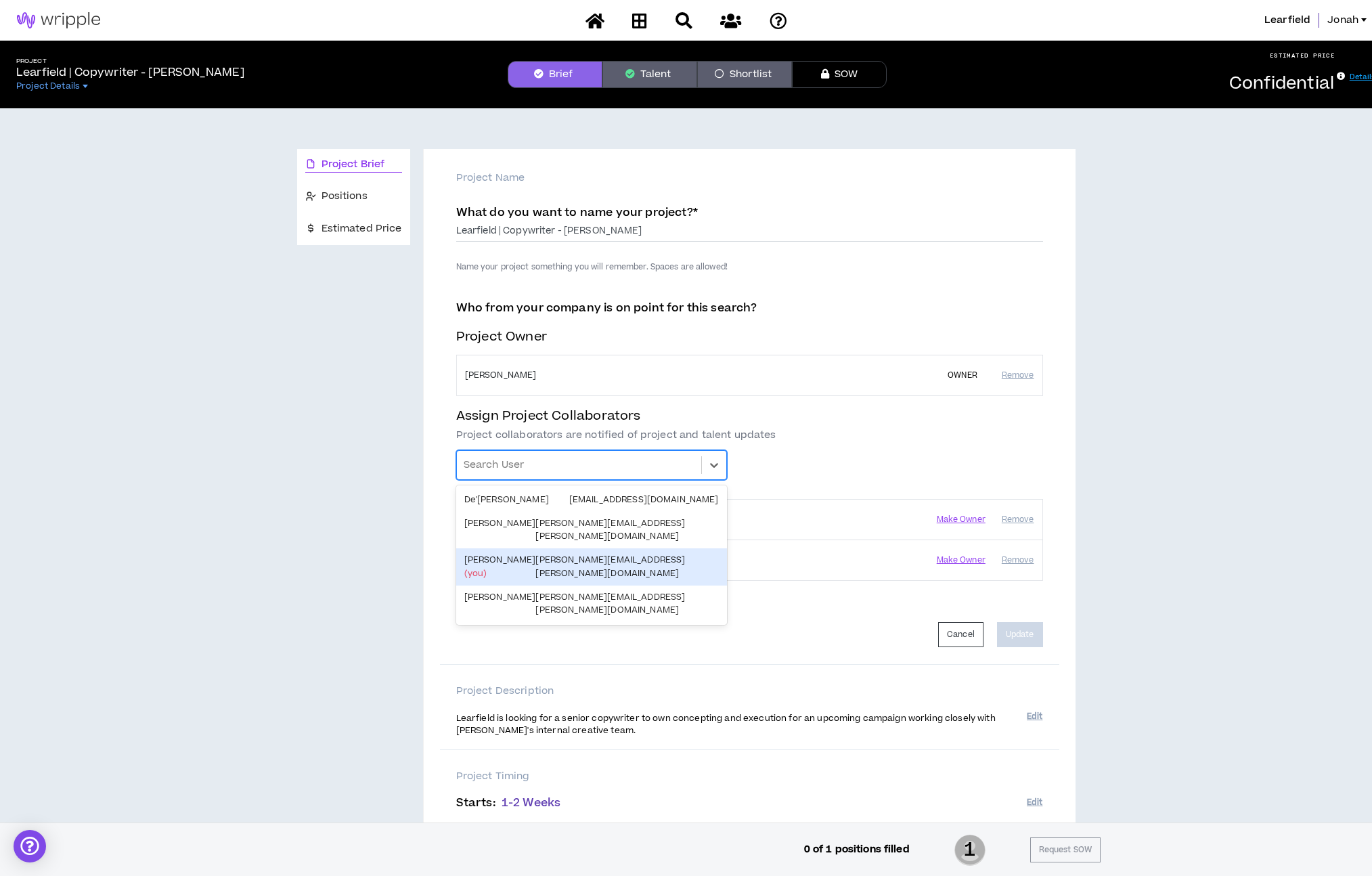
click at [669, 553] on div "jonah.restuccio@sidearmsports.com" at bounding box center [627, 566] width 182 height 26
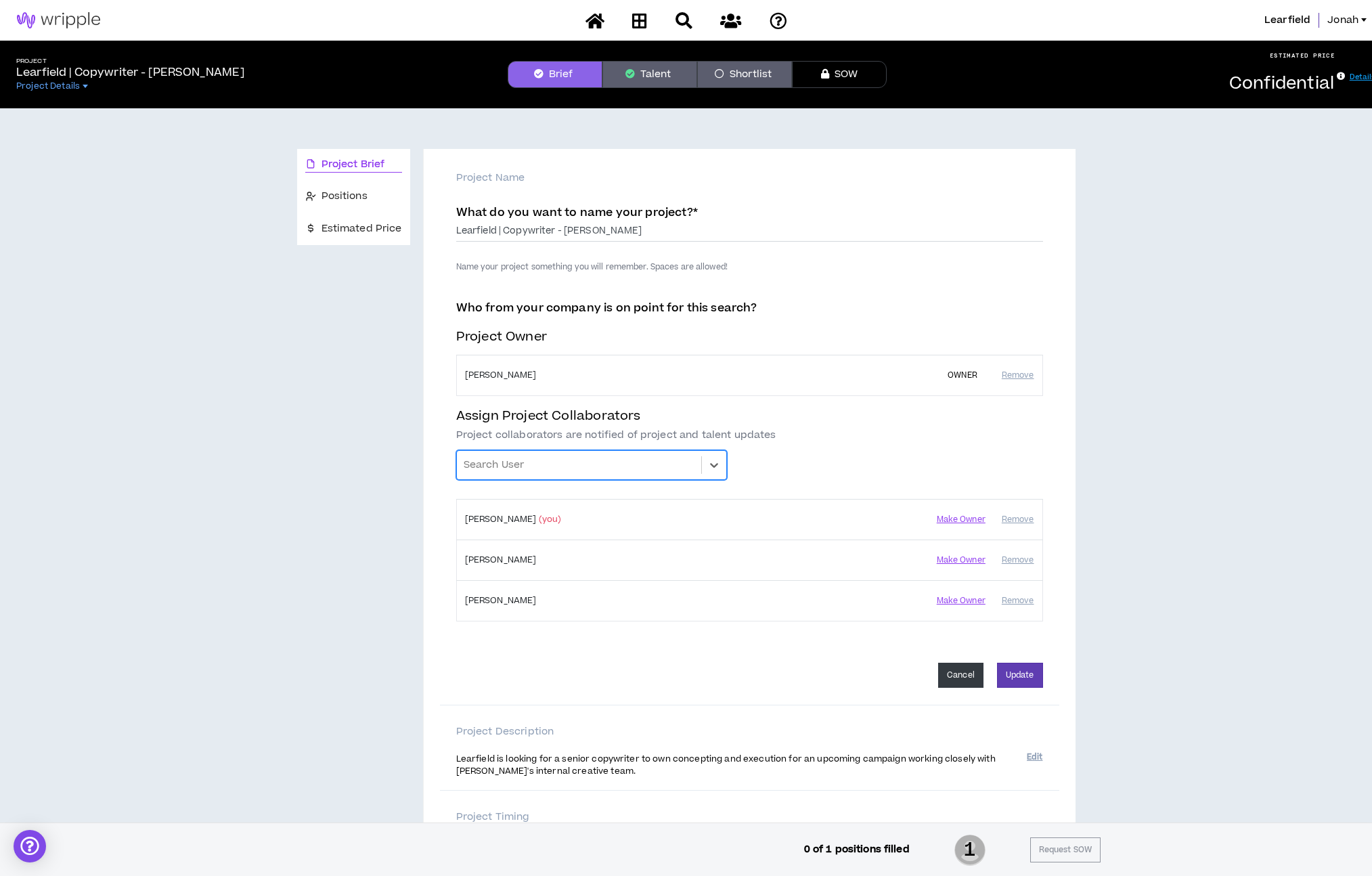
click at [956, 672] on button "Cancel" at bounding box center [960, 675] width 45 height 25
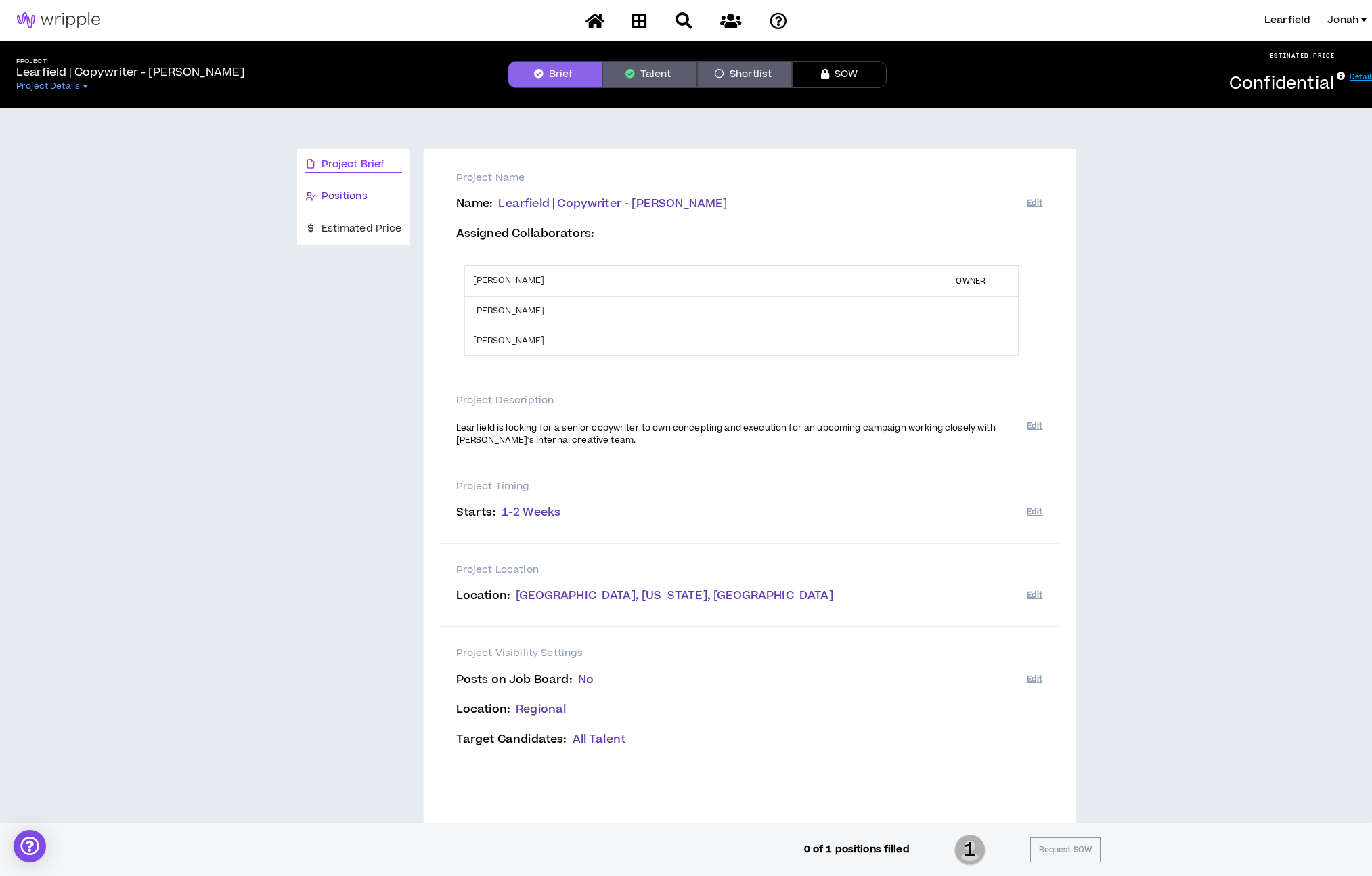
click at [375, 192] on div "Positions" at bounding box center [354, 197] width 96 height 15
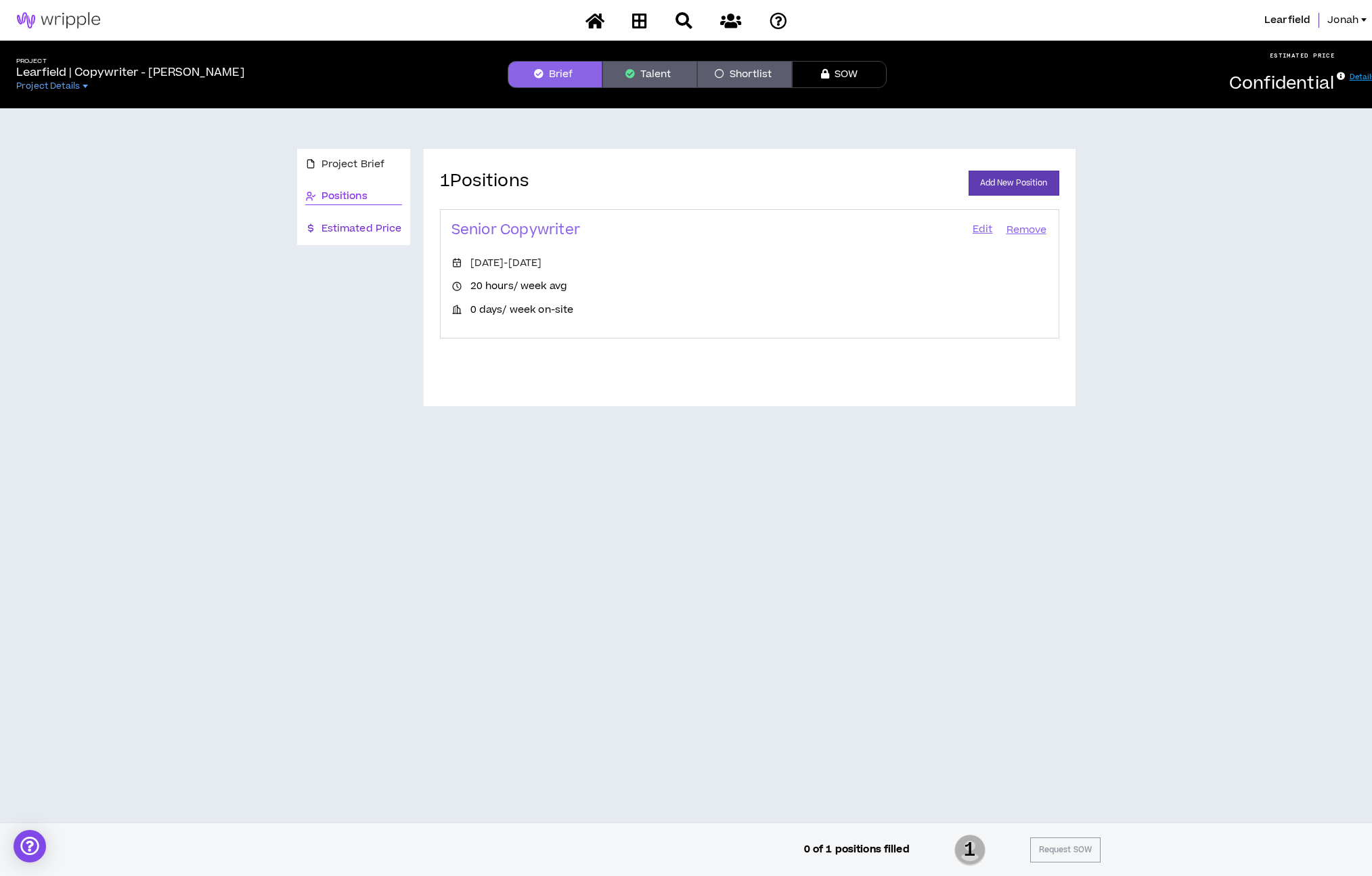
click at [380, 221] on span "Estimated Price" at bounding box center [361, 228] width 81 height 15
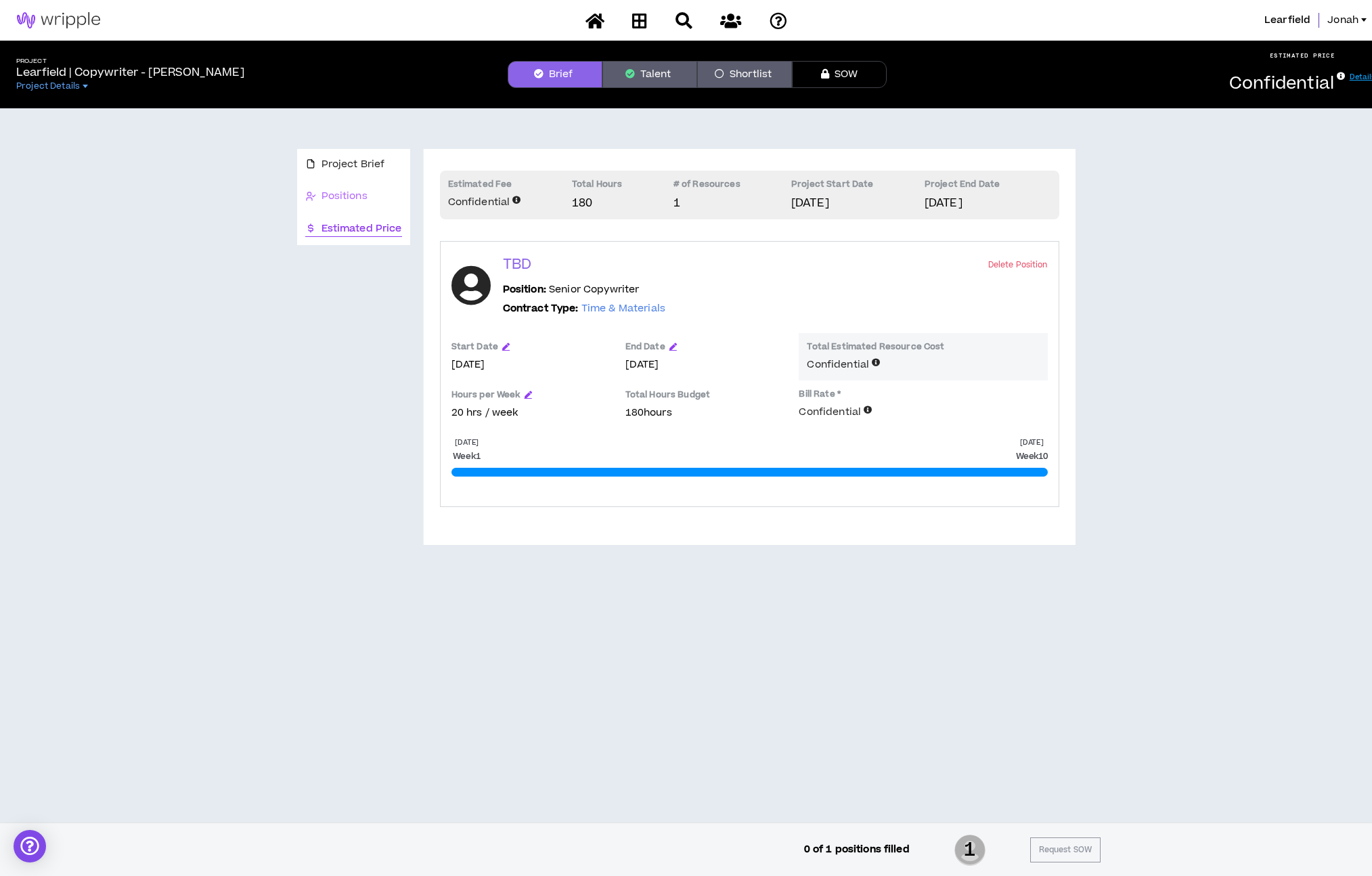
click at [377, 206] on div "Positions" at bounding box center [354, 197] width 113 height 32
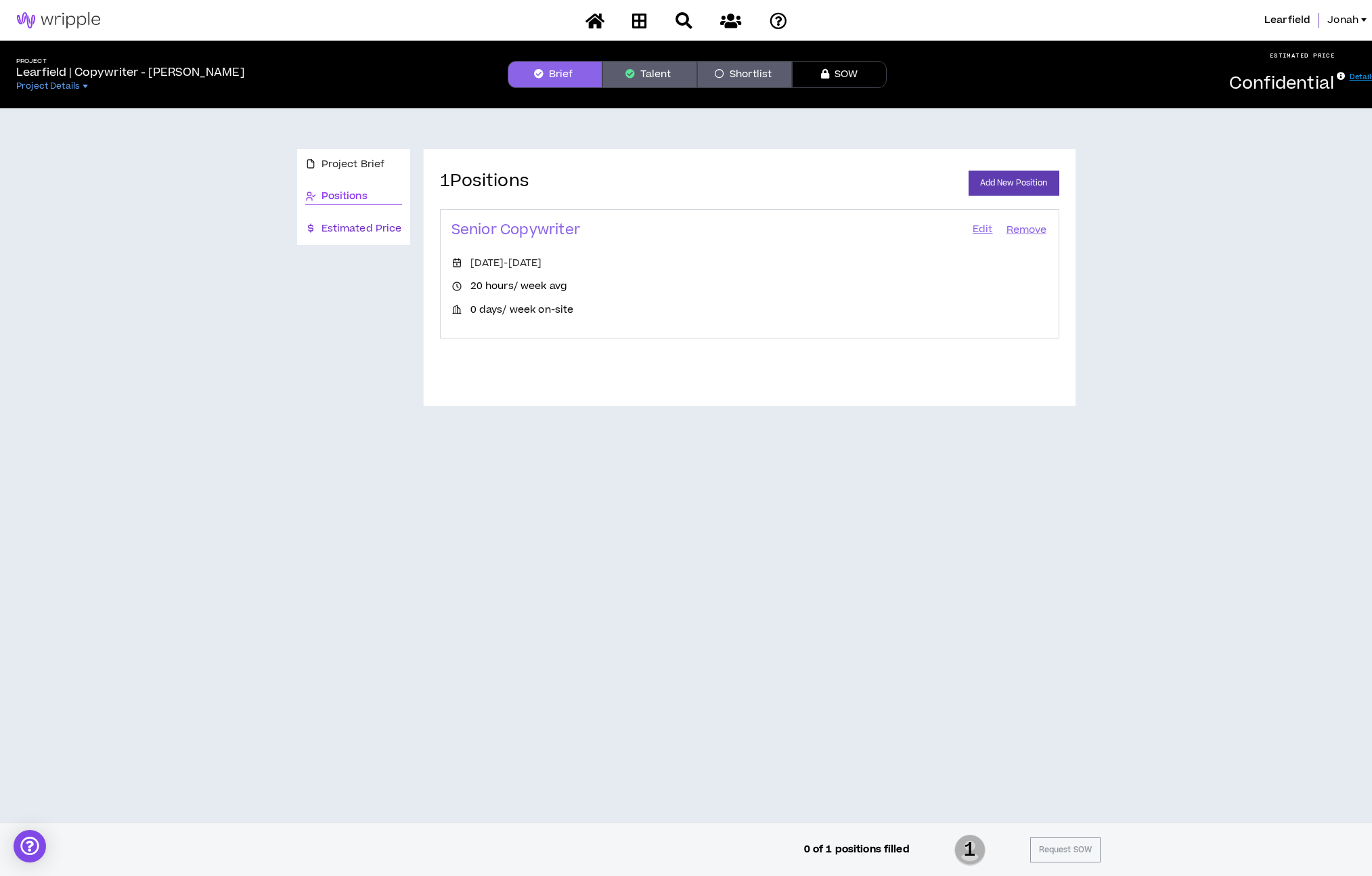
click at [374, 225] on span "Estimated Price" at bounding box center [361, 228] width 81 height 15
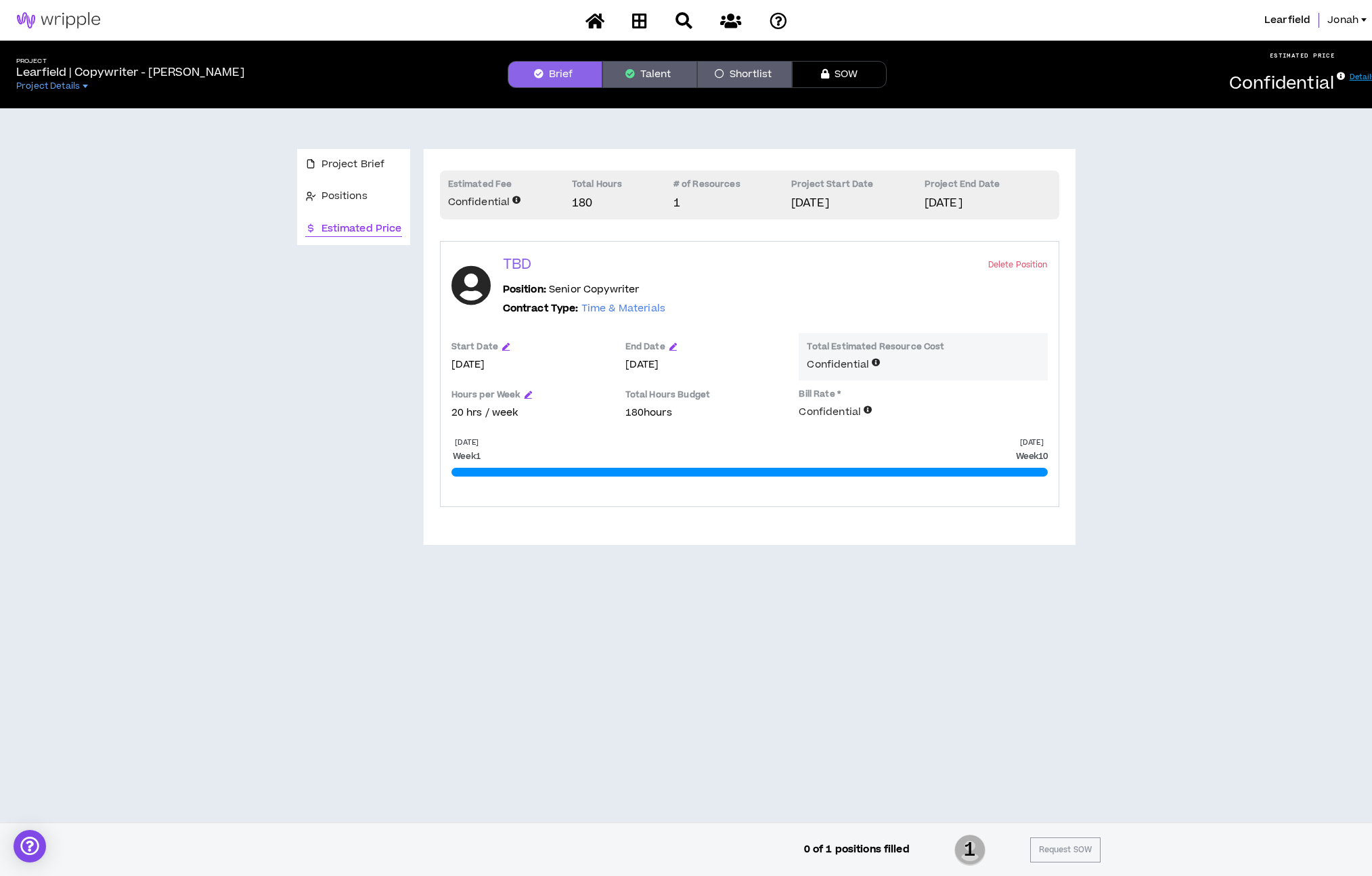
click at [47, 18] on img at bounding box center [59, 20] width 117 height 16
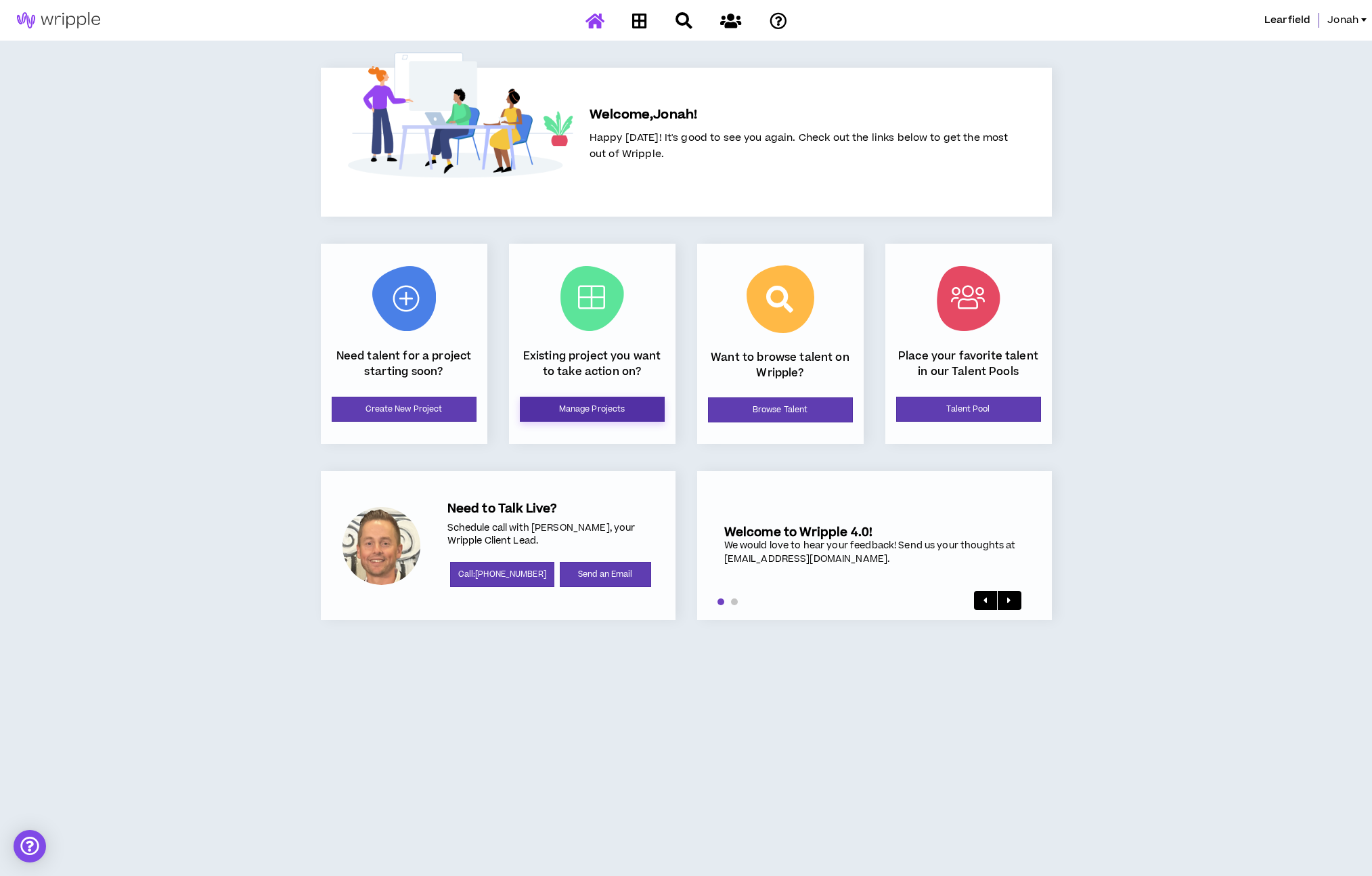
click at [607, 419] on link "Manage Projects" at bounding box center [592, 409] width 145 height 25
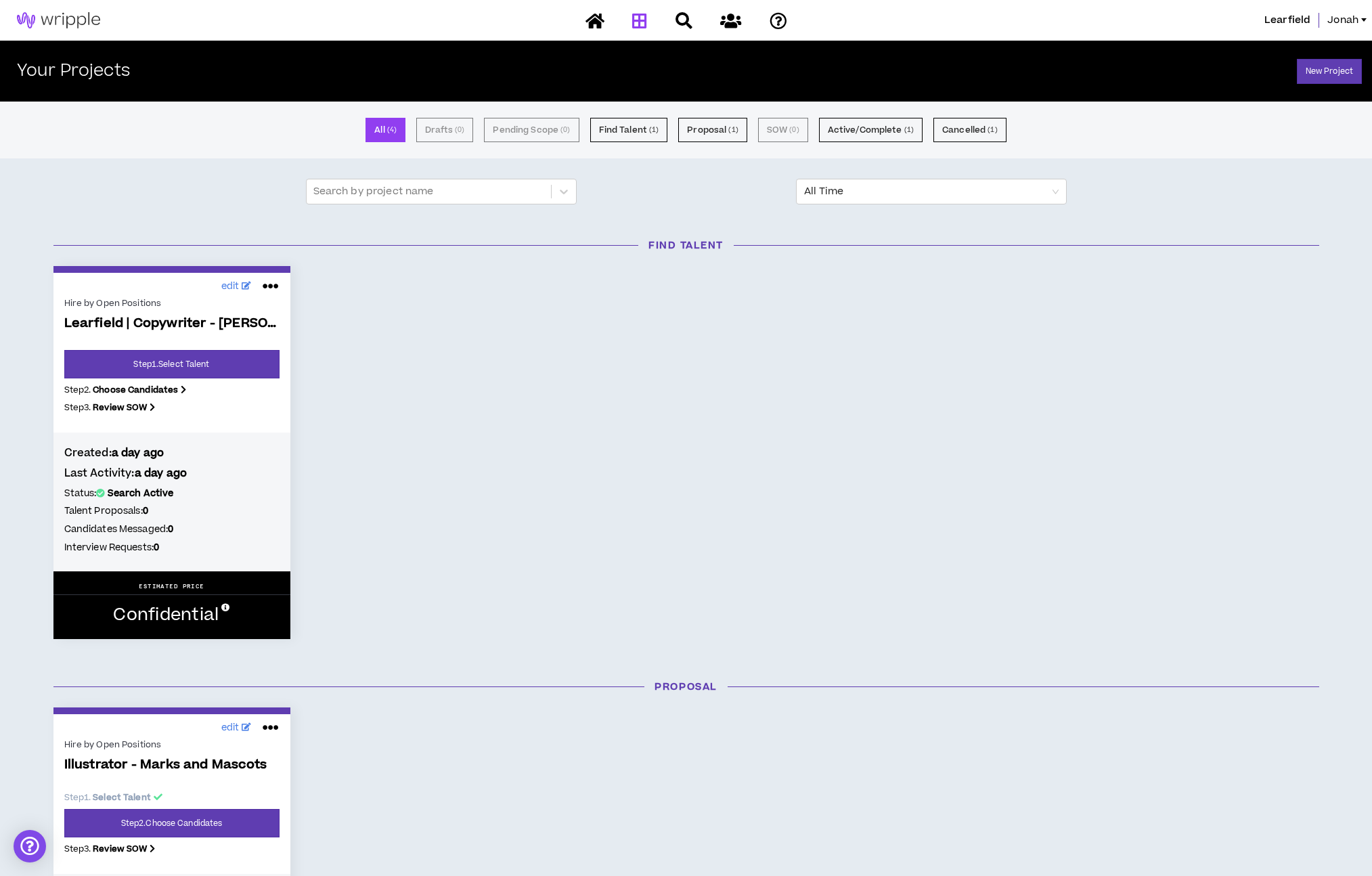
click at [152, 325] on span "Learfield | Copywriter - Nicole A." at bounding box center [172, 323] width 215 height 16
click at [243, 286] on icon at bounding box center [246, 286] width 10 height 8
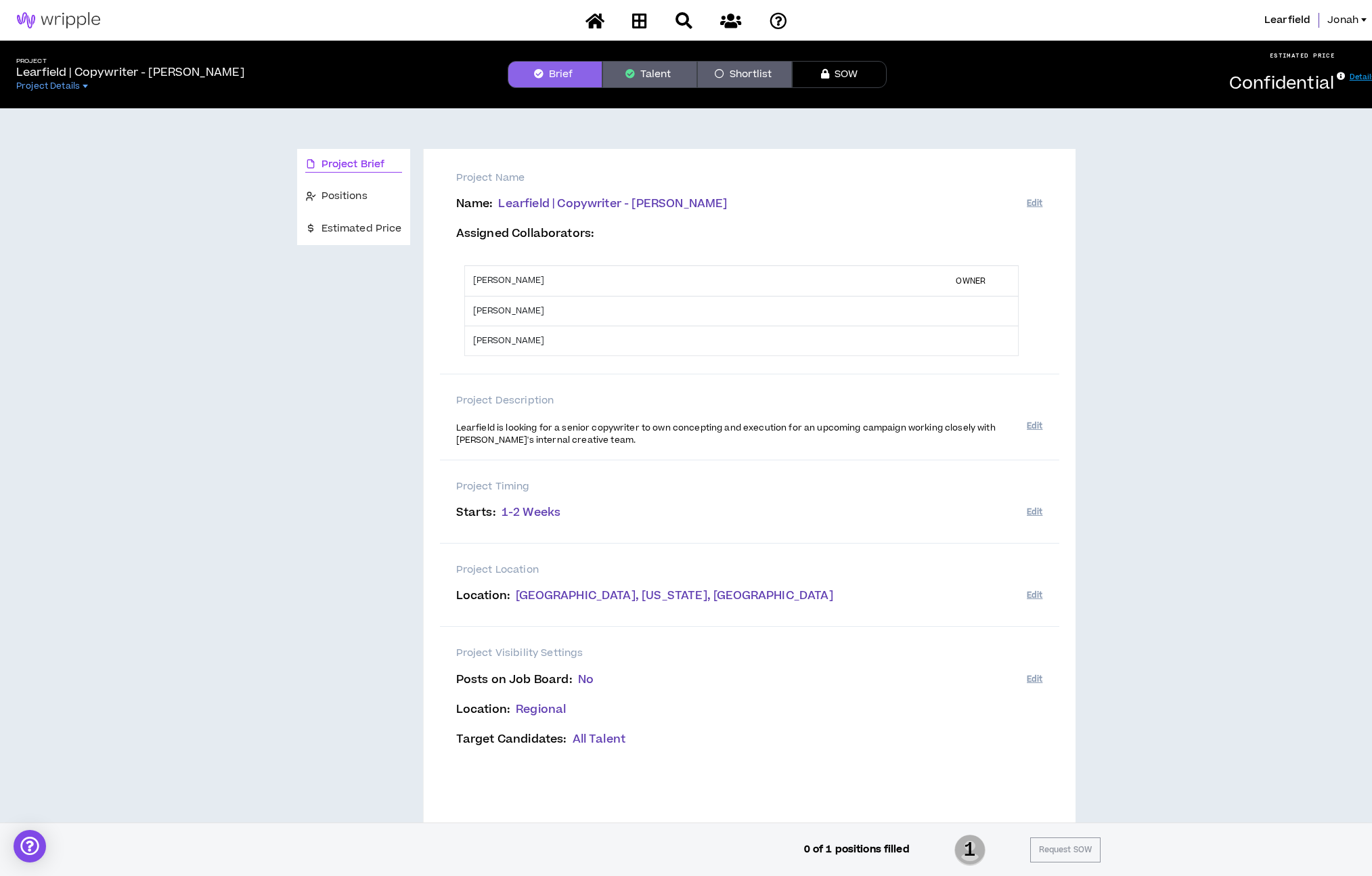
click at [741, 73] on button "Shortlist" at bounding box center [745, 74] width 95 height 27
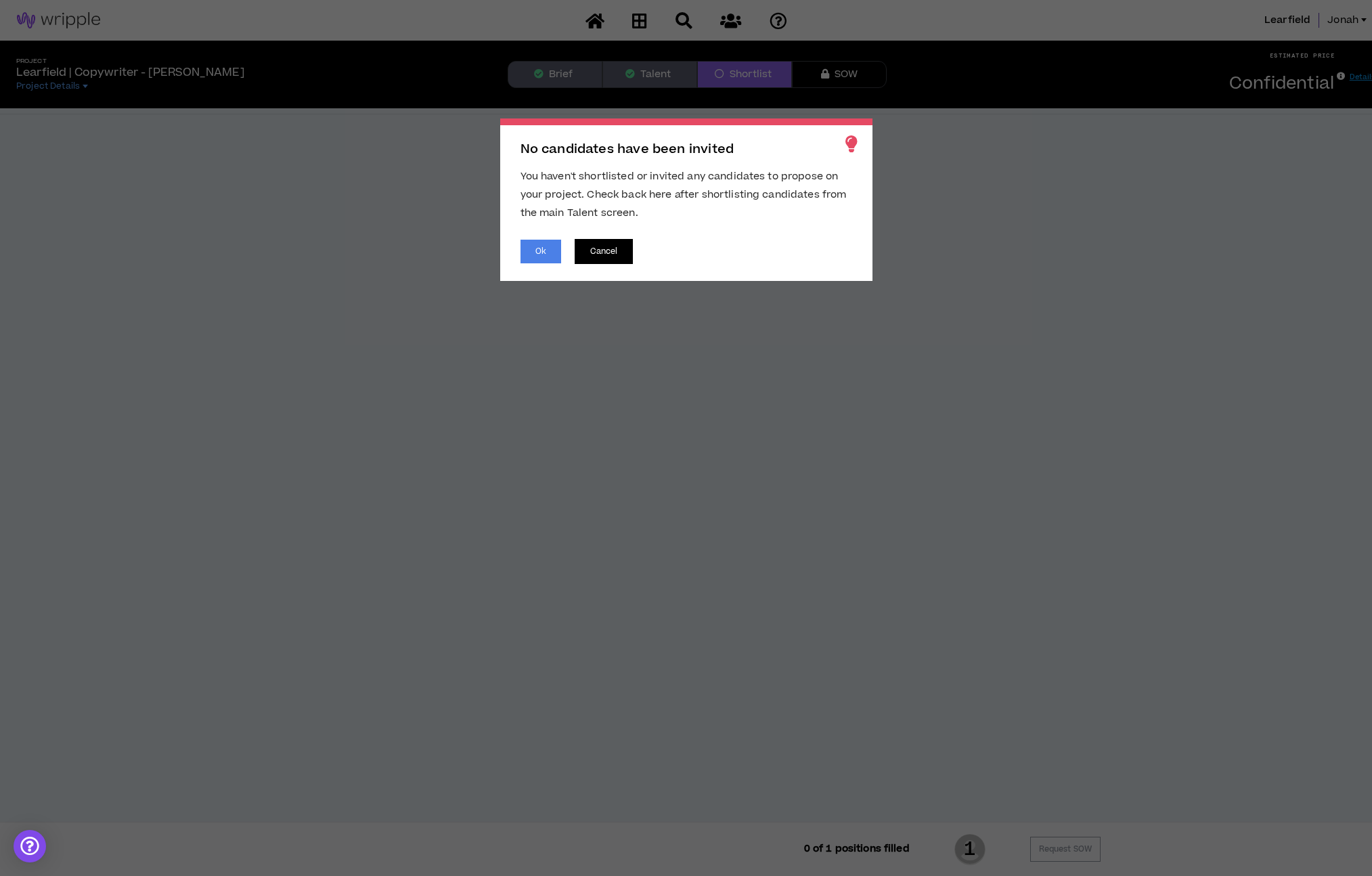
click at [622, 253] on button "Cancel" at bounding box center [604, 251] width 59 height 25
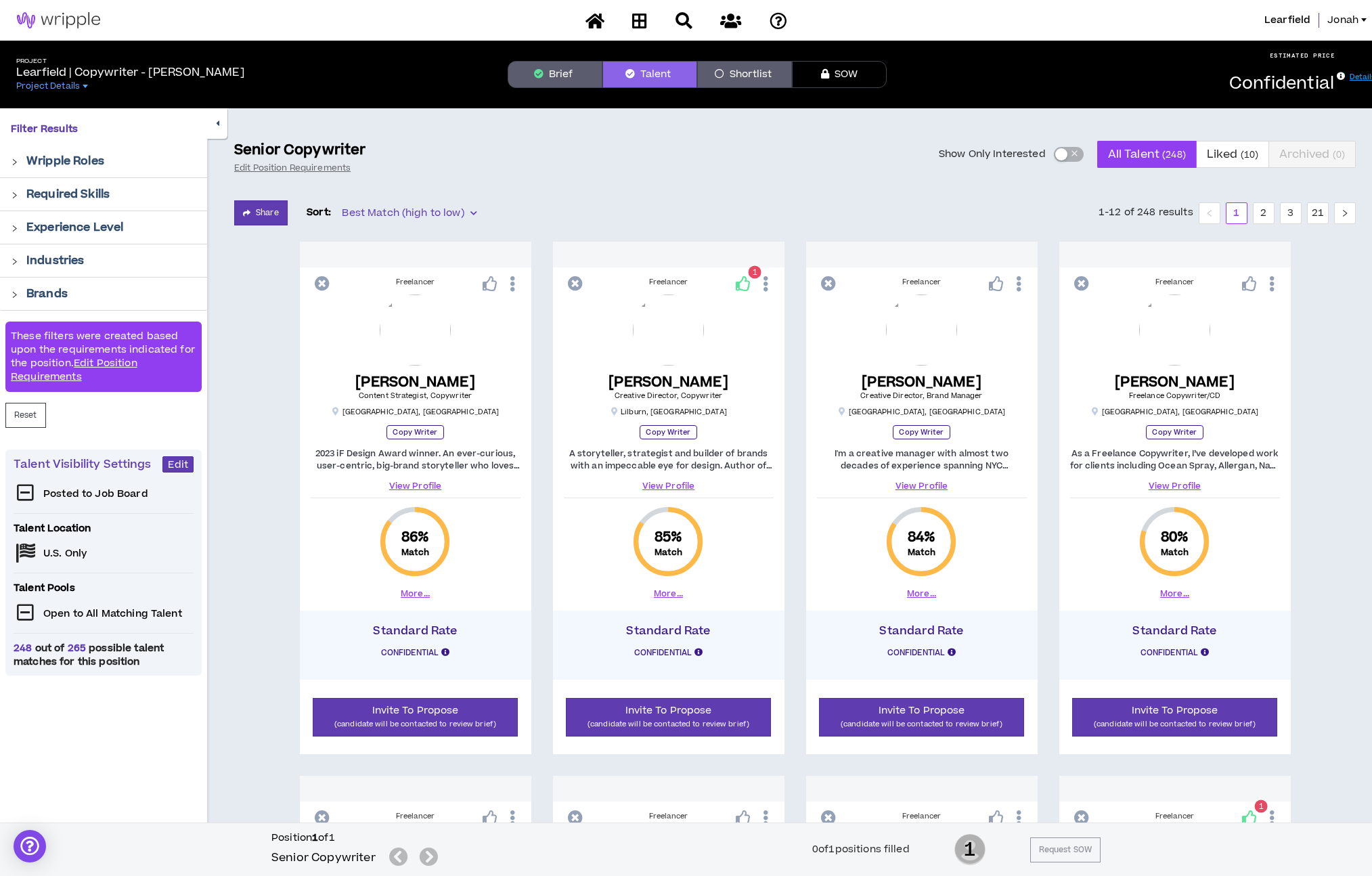
click at [684, 487] on link "View Profile" at bounding box center [668, 486] width 210 height 12
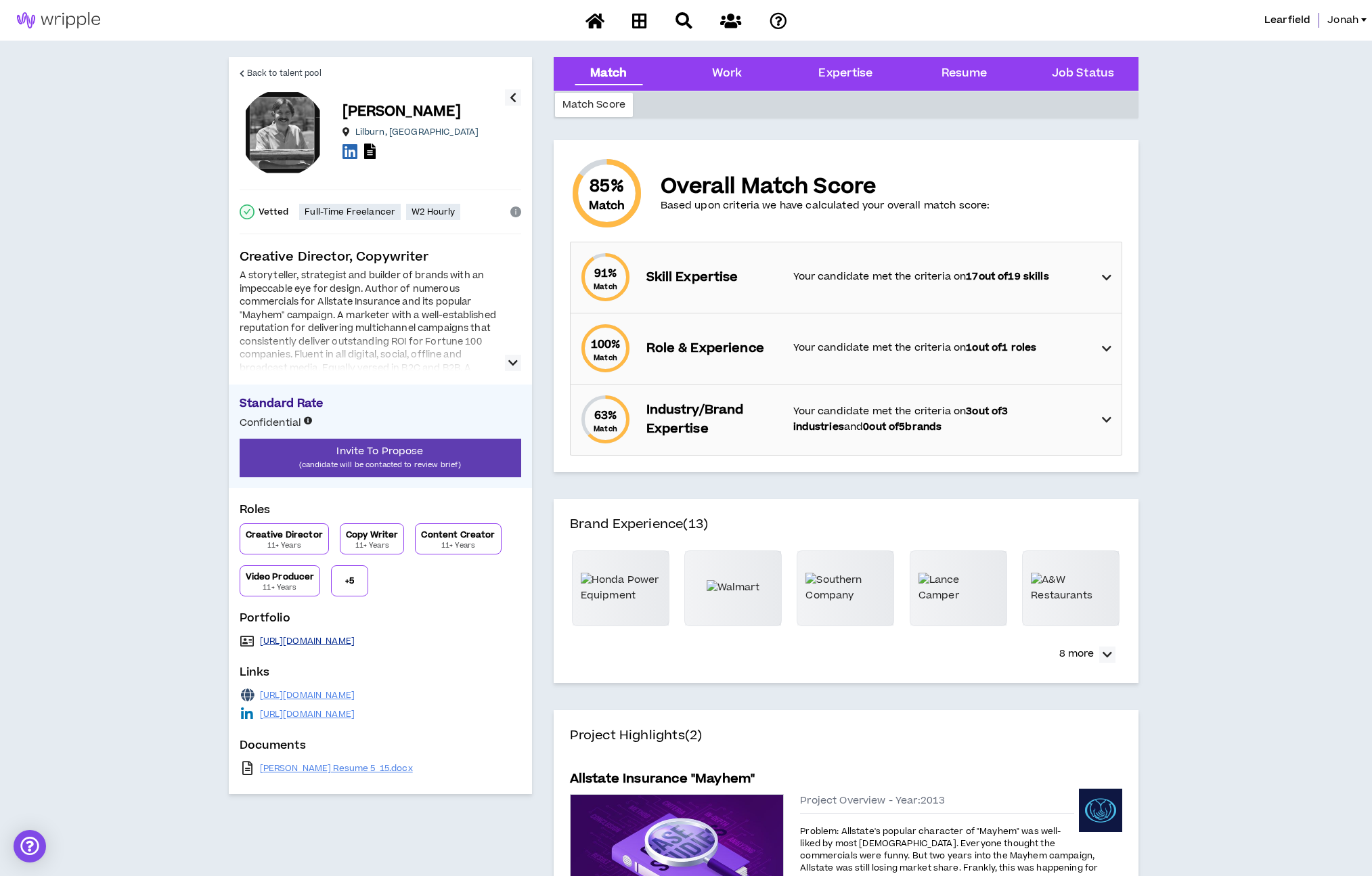
click at [334, 642] on link "https://timbestonline.com" at bounding box center [307, 641] width 96 height 11
click at [295, 70] on span "Back to talent pool" at bounding box center [284, 73] width 74 height 13
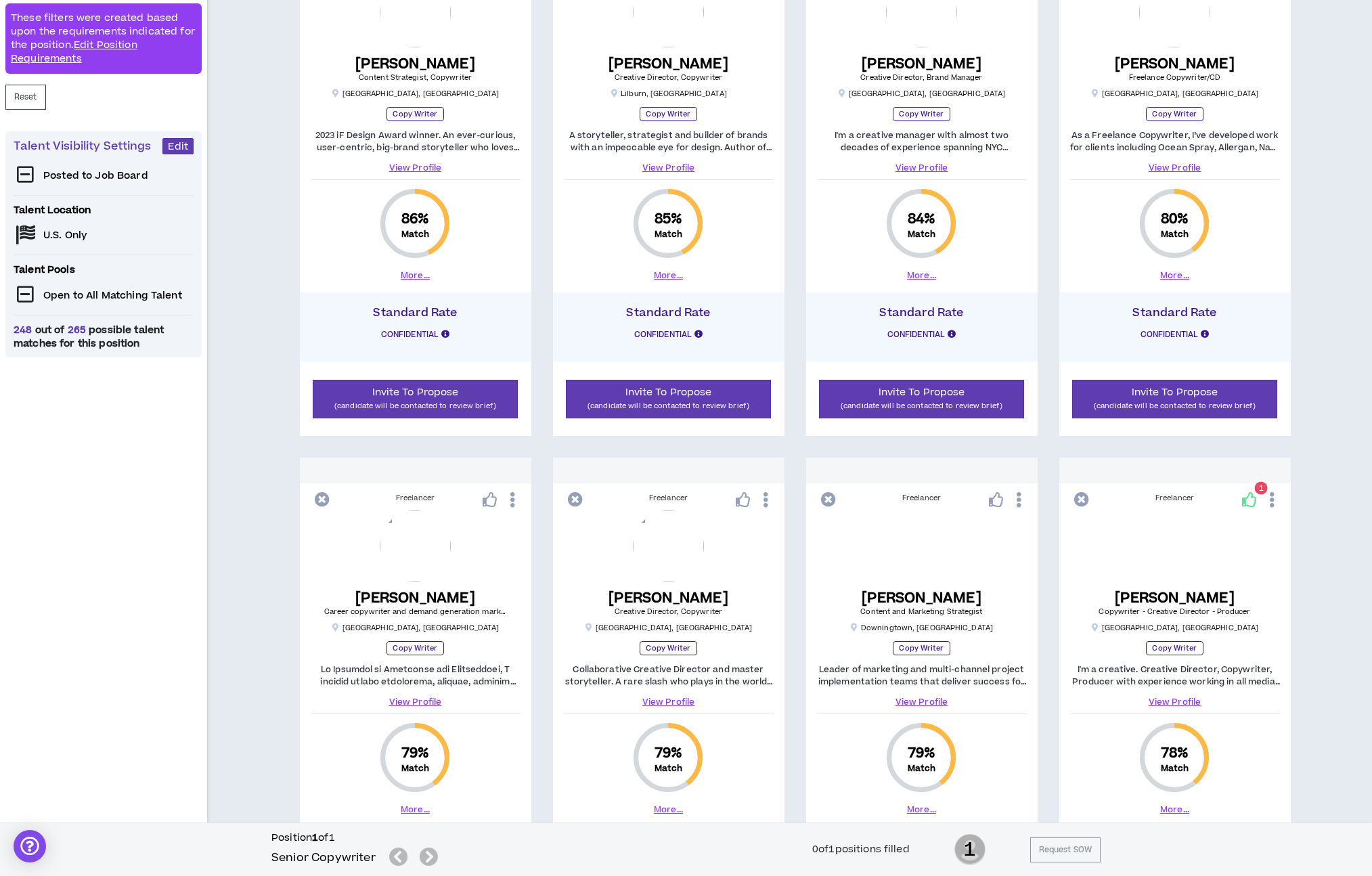
scroll to position [385, 0]
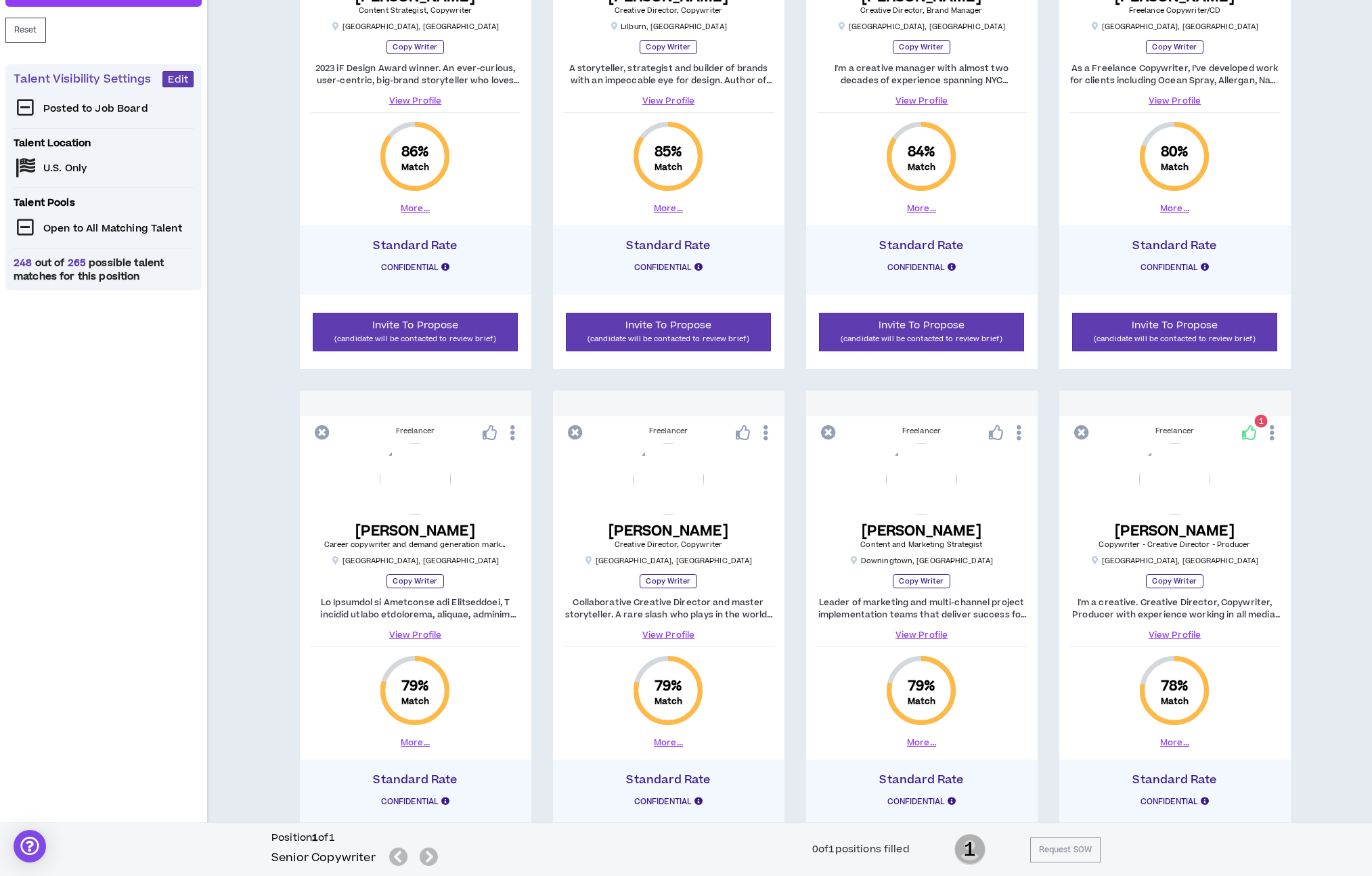
drag, startPoint x: 716, startPoint y: 550, endPoint x: 708, endPoint y: 545, distance: 9.4
click at [716, 550] on div "Travis S. Creative Director, Copywriter Atlanta , GA" at bounding box center [668, 544] width 168 height 43
click at [671, 530] on h5 "Travis S." at bounding box center [668, 530] width 120 height 17
click at [693, 633] on link "View Profile" at bounding box center [668, 635] width 210 height 12
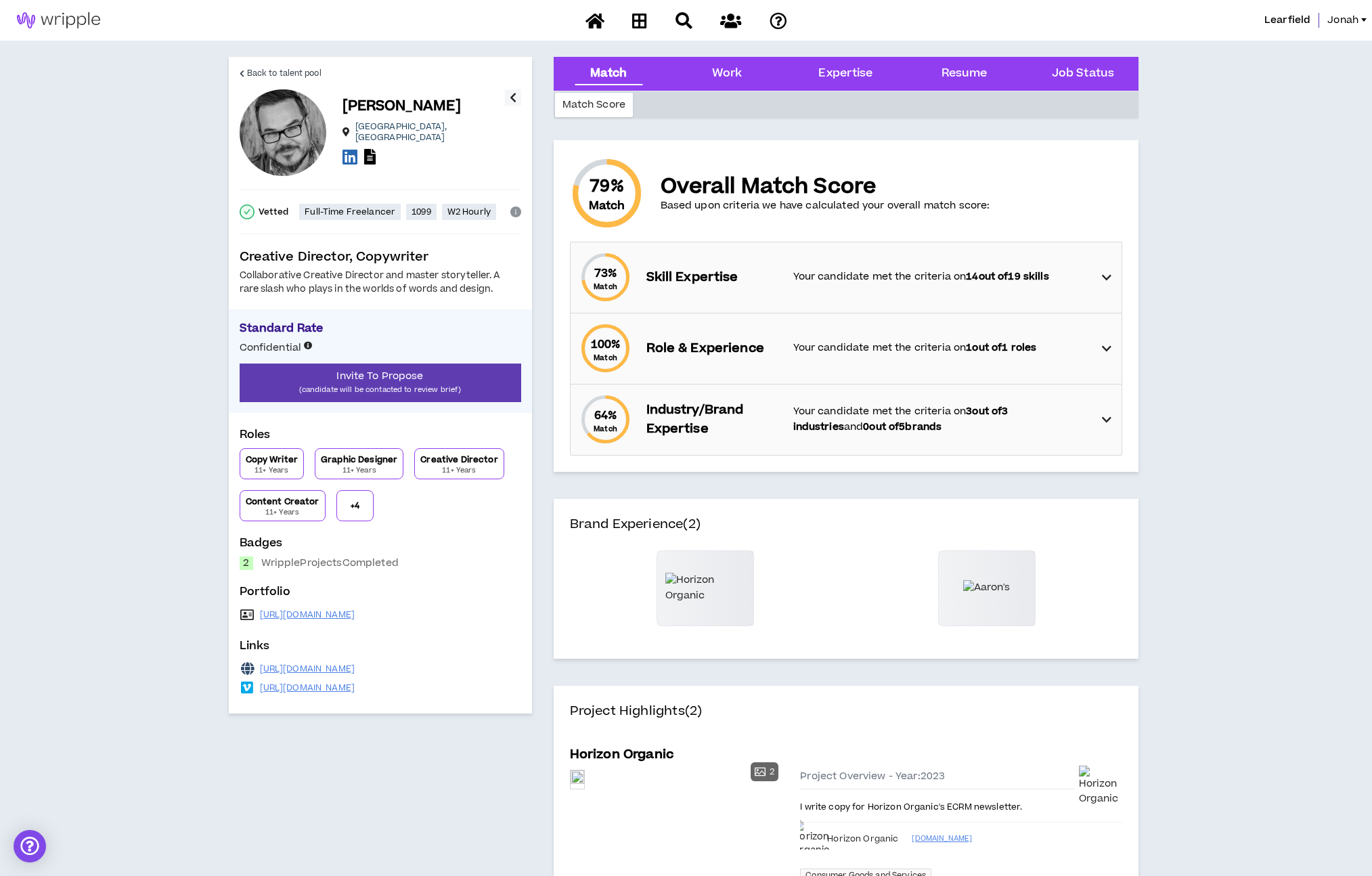
click at [446, 284] on div "Collaborative Creative Director and master storyteller. A rare slash who plays …" at bounding box center [380, 283] width 282 height 27
drag, startPoint x: 446, startPoint y: 284, endPoint x: 453, endPoint y: 283, distance: 7.1
click at [446, 284] on div "Collaborative Creative Director and master storyteller. A rare slash who plays …" at bounding box center [380, 283] width 282 height 27
click at [460, 283] on div "Collaborative Creative Director and master storyteller. A rare slash who plays …" at bounding box center [380, 283] width 282 height 27
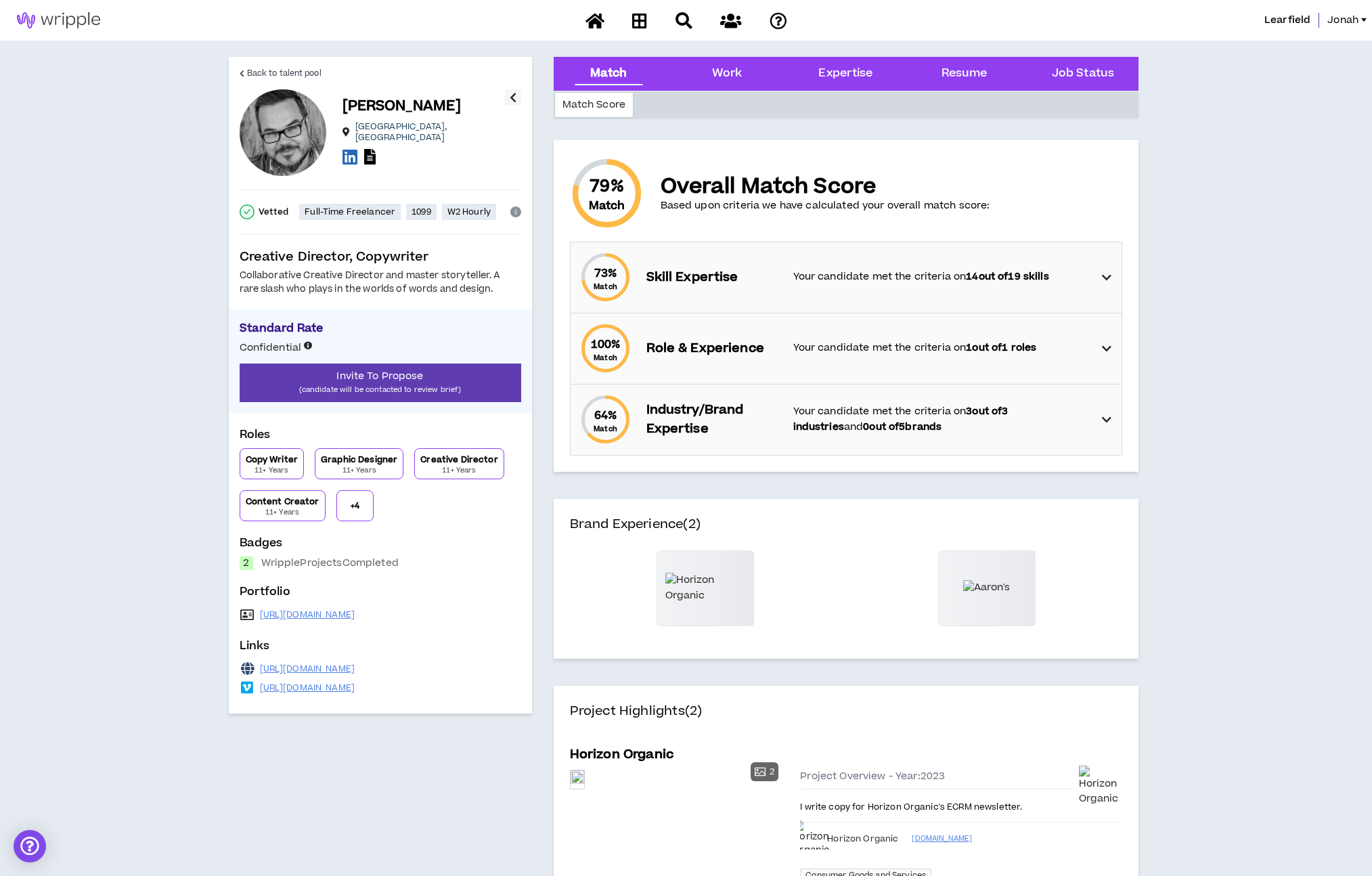
click at [467, 33] on div at bounding box center [284, 20] width 568 height 41
click at [352, 156] on icon at bounding box center [350, 157] width 15 height 17
click at [995, 79] on div "Resume" at bounding box center [964, 74] width 96 height 34
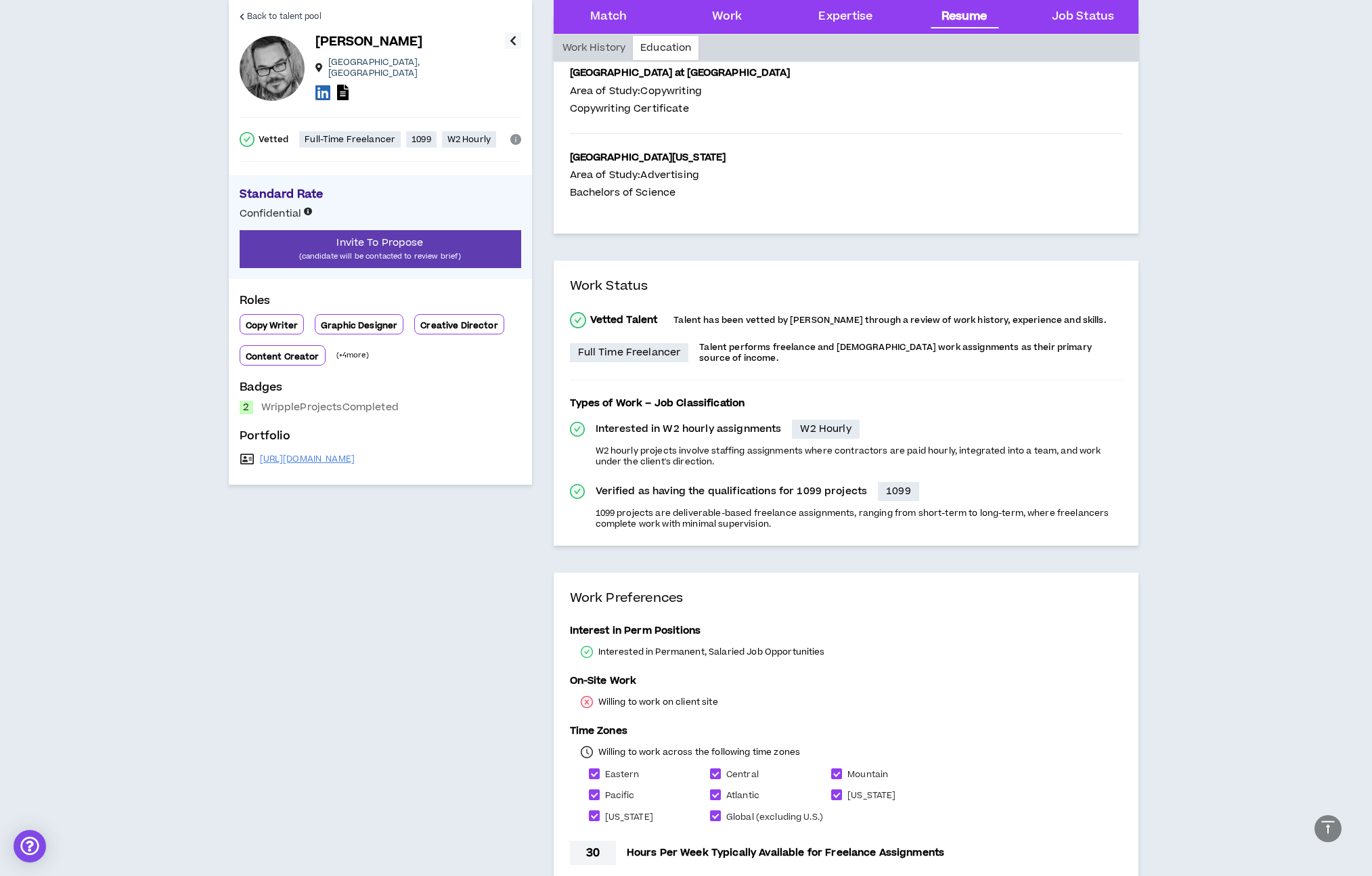
scroll to position [3056, 0]
